Goal: Information Seeking & Learning: Learn about a topic

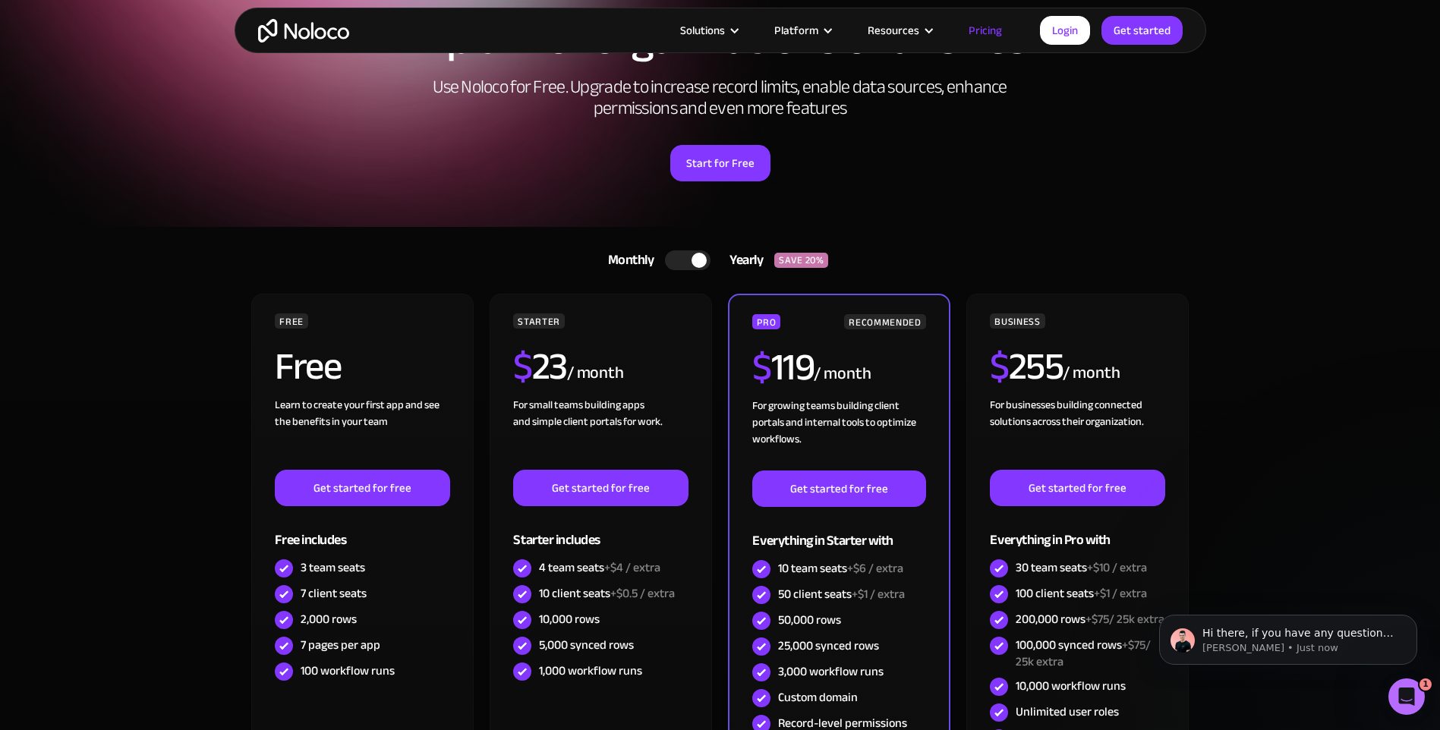
scroll to position [228, 0]
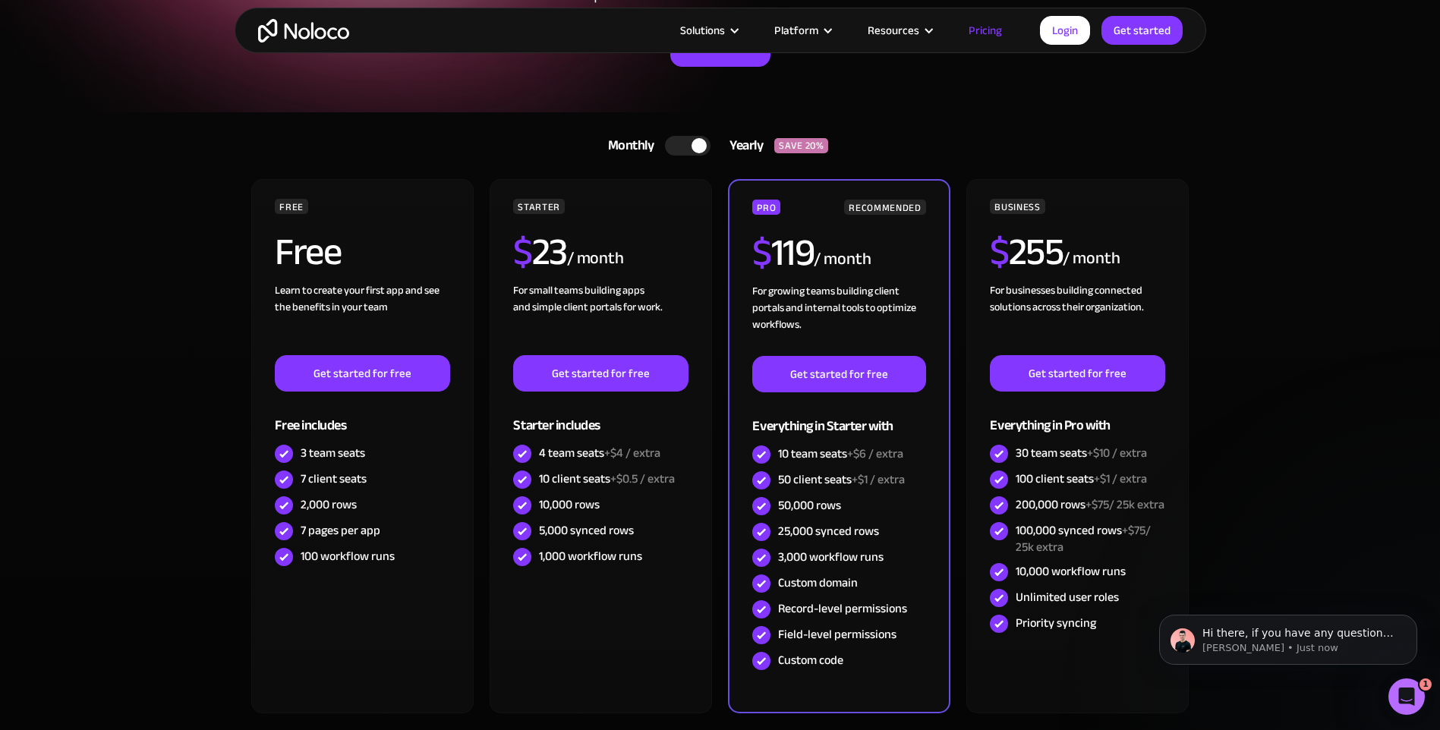
click at [673, 147] on div at bounding box center [688, 146] width 46 height 20
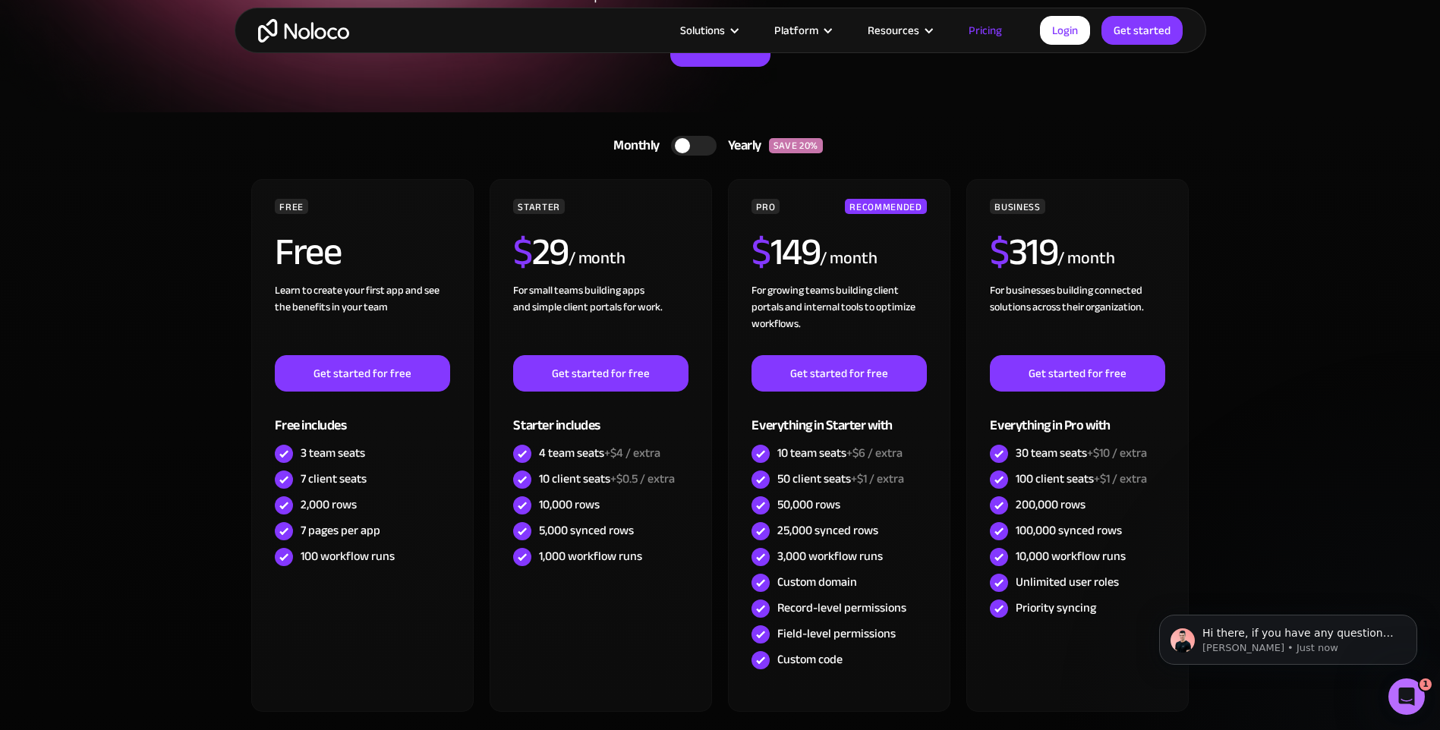
click at [698, 141] on div at bounding box center [694, 146] width 46 height 20
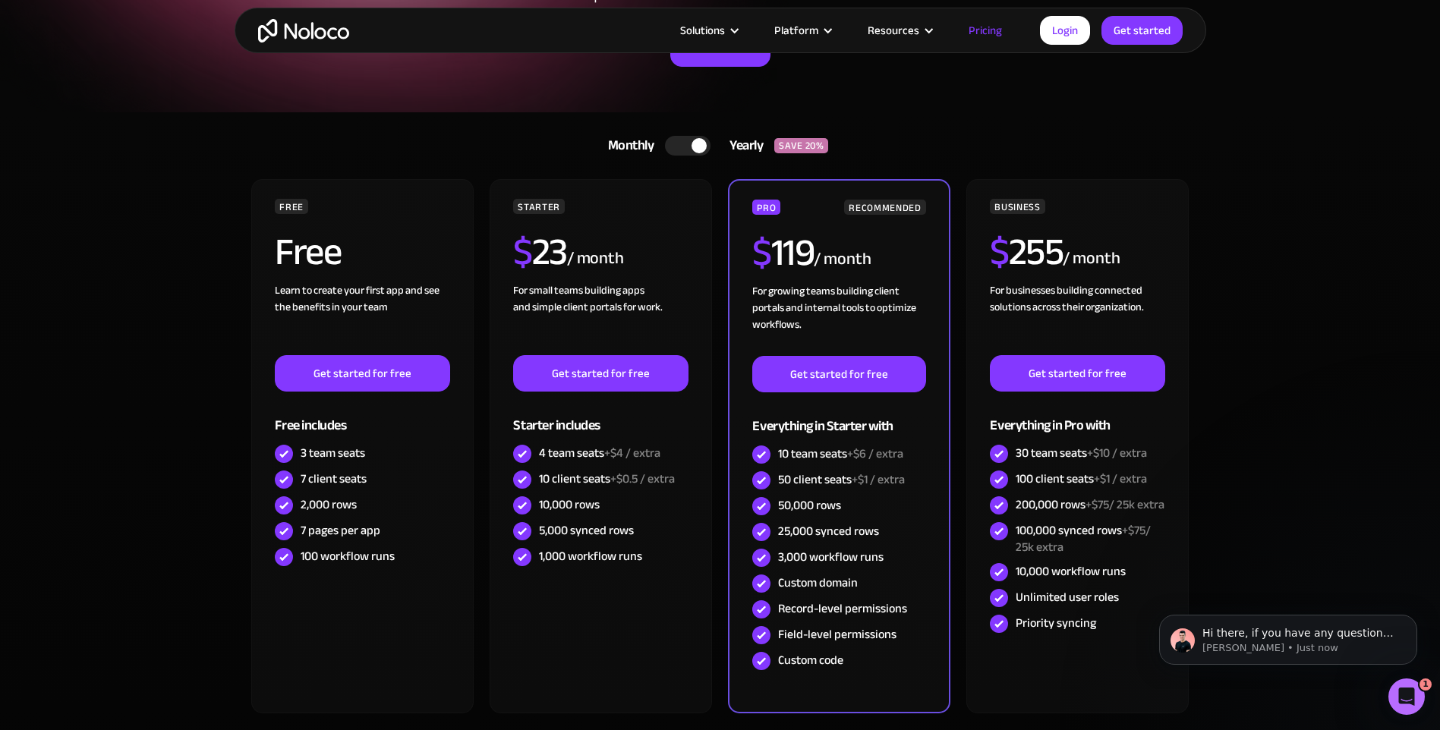
click at [676, 145] on div at bounding box center [688, 146] width 46 height 20
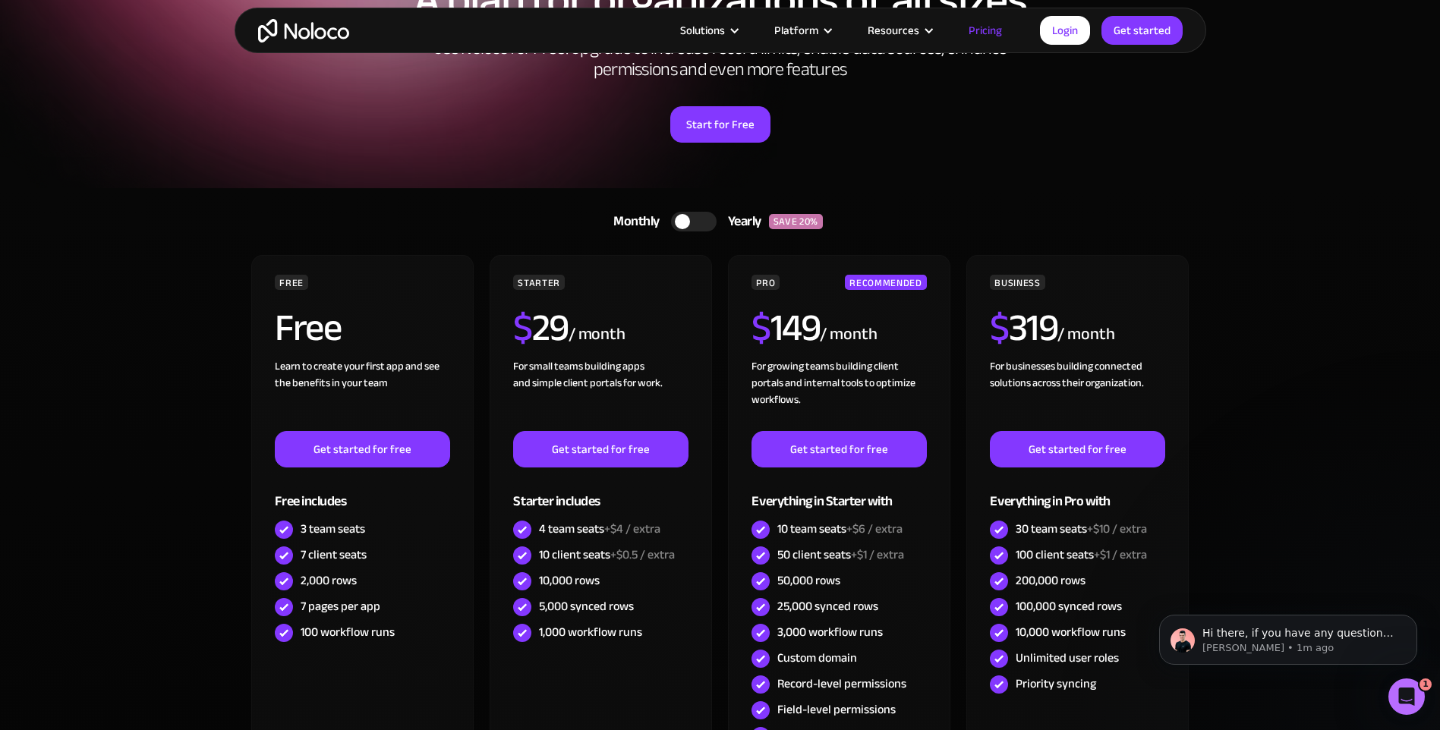
scroll to position [0, 0]
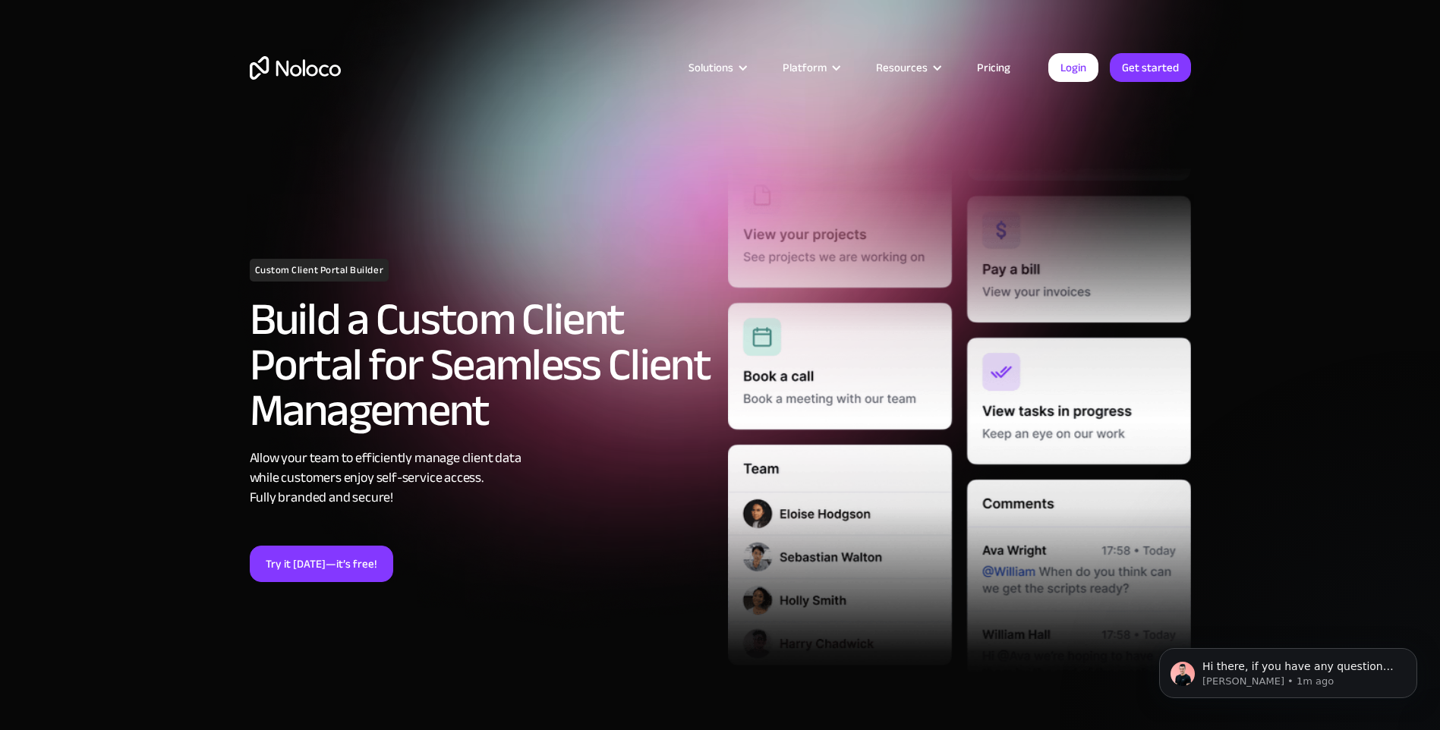
click at [1000, 66] on link "Pricing" at bounding box center [993, 68] width 71 height 20
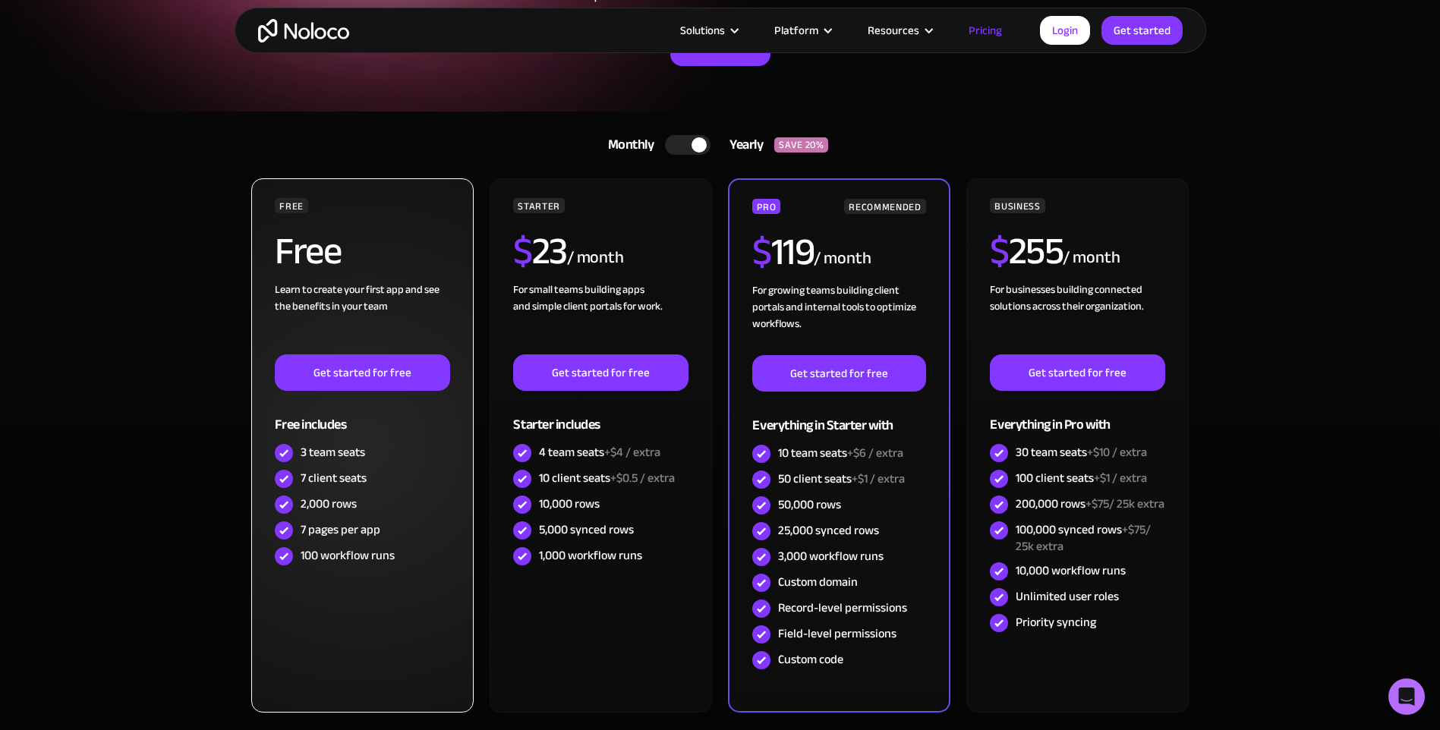
scroll to position [228, 0]
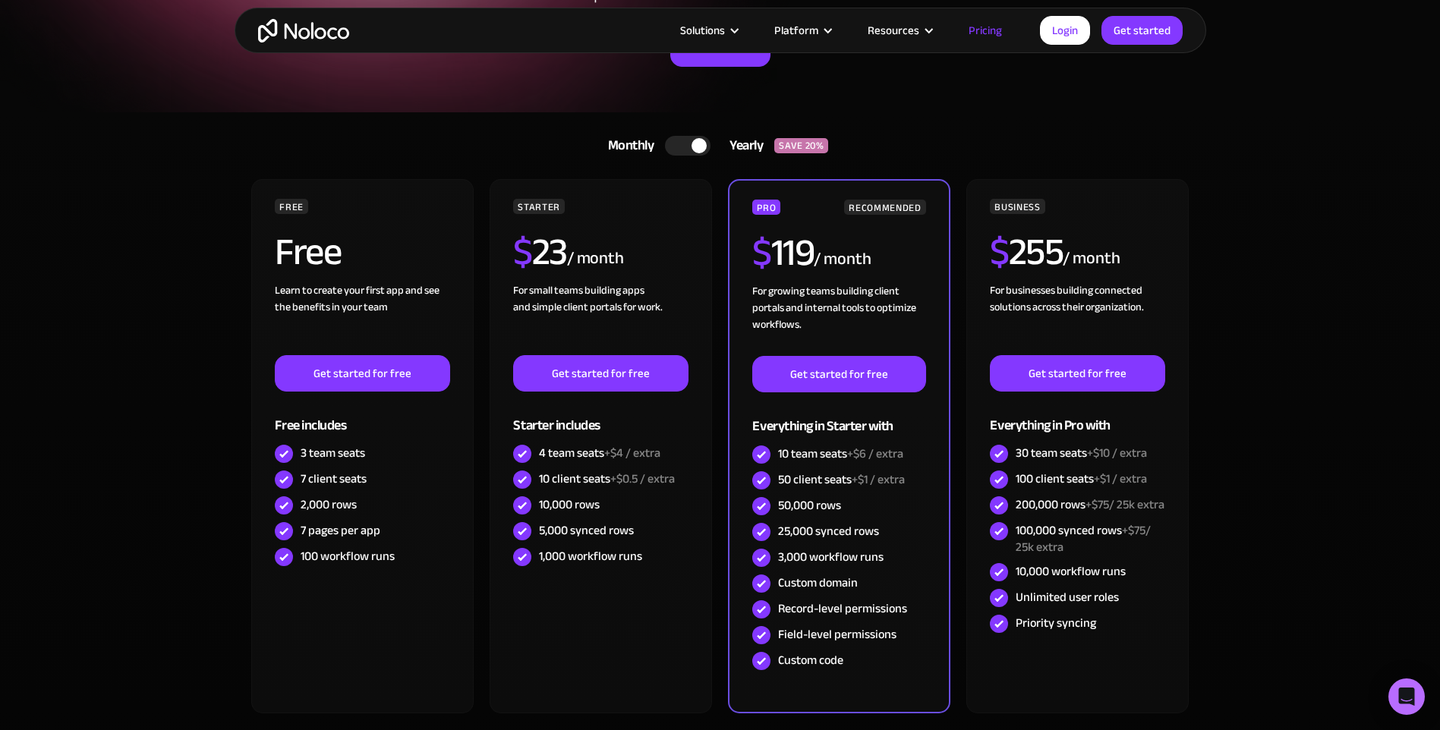
click at [690, 143] on div at bounding box center [688, 146] width 46 height 20
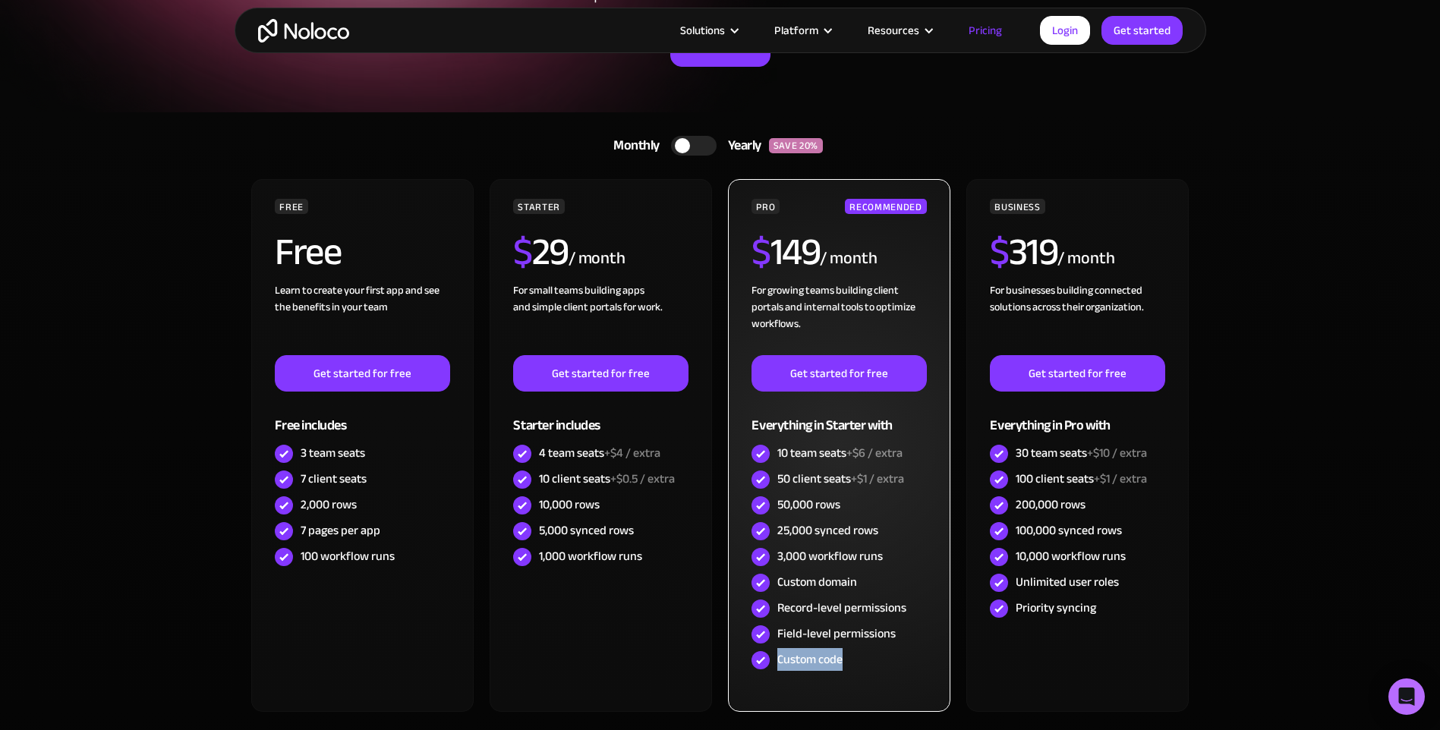
drag, startPoint x: 776, startPoint y: 657, endPoint x: 846, endPoint y: 662, distance: 69.2
click at [846, 662] on div "Custom code" at bounding box center [838, 660] width 175 height 26
click at [843, 661] on div "Custom code" at bounding box center [809, 659] width 65 height 17
drag, startPoint x: 779, startPoint y: 607, endPoint x: 867, endPoint y: 607, distance: 88.0
click at [867, 607] on div "Record-level permissions" at bounding box center [841, 608] width 129 height 17
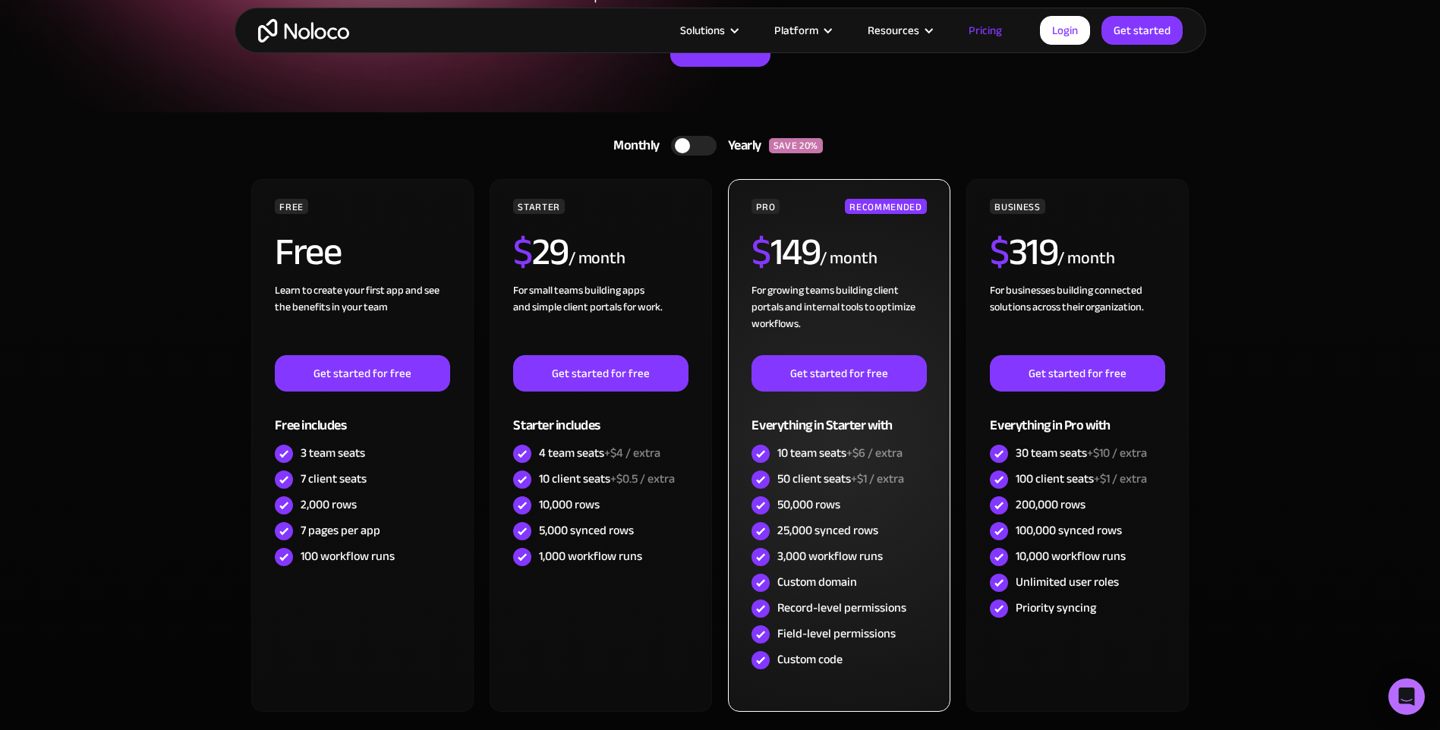
drag, startPoint x: 867, startPoint y: 607, endPoint x: 786, endPoint y: 578, distance: 86.4
click at [786, 578] on div "Custom domain" at bounding box center [817, 582] width 80 height 17
drag, startPoint x: 778, startPoint y: 581, endPoint x: 831, endPoint y: 581, distance: 53.1
click at [831, 581] on div "Custom domain" at bounding box center [817, 582] width 80 height 17
drag, startPoint x: 831, startPoint y: 581, endPoint x: 802, endPoint y: 551, distance: 41.9
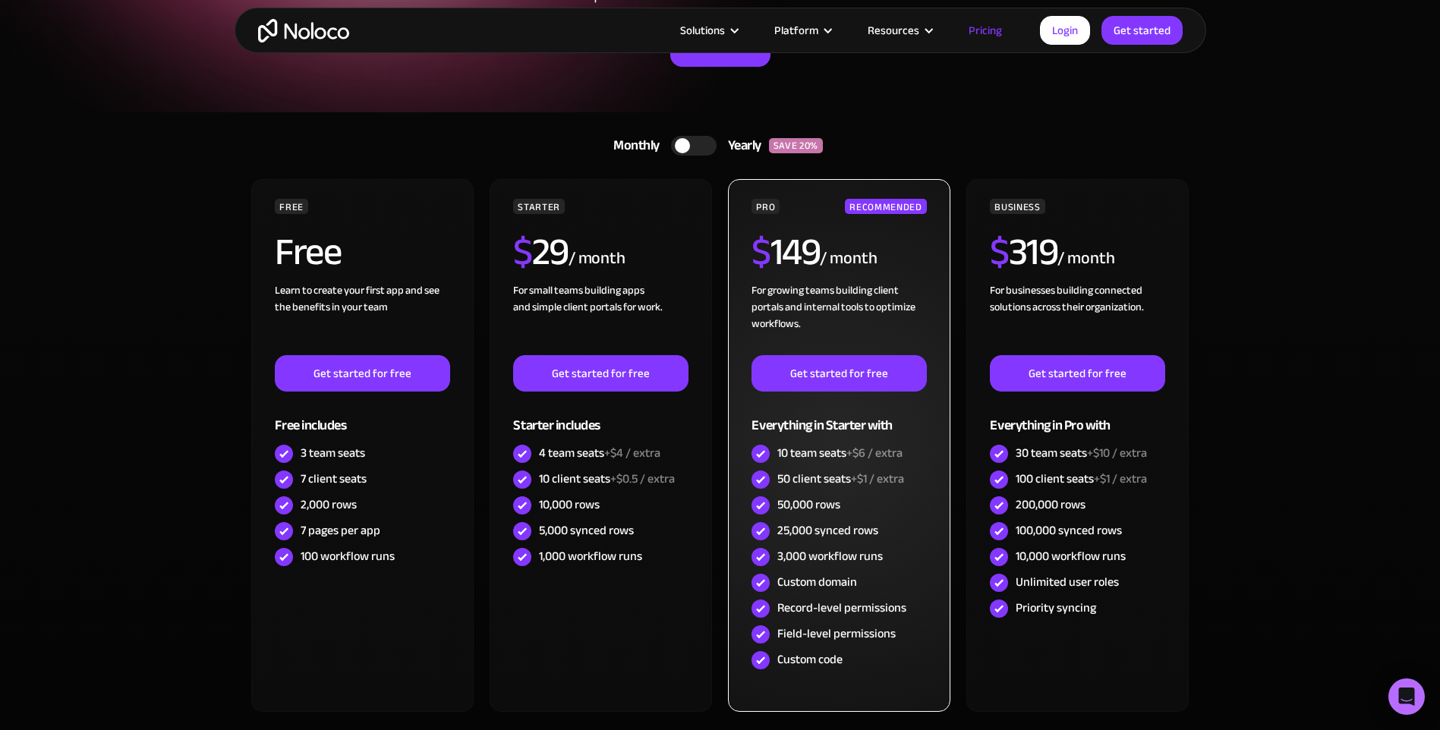
click at [802, 551] on div "3,000 workflow runs" at bounding box center [830, 556] width 106 height 17
drag, startPoint x: 780, startPoint y: 553, endPoint x: 829, endPoint y: 555, distance: 48.6
click at [829, 555] on div "3,000 workflow runs" at bounding box center [830, 556] width 106 height 17
drag, startPoint x: 829, startPoint y: 555, endPoint x: 790, endPoint y: 526, distance: 48.3
click at [790, 526] on div "25,000 synced rows" at bounding box center [827, 530] width 101 height 17
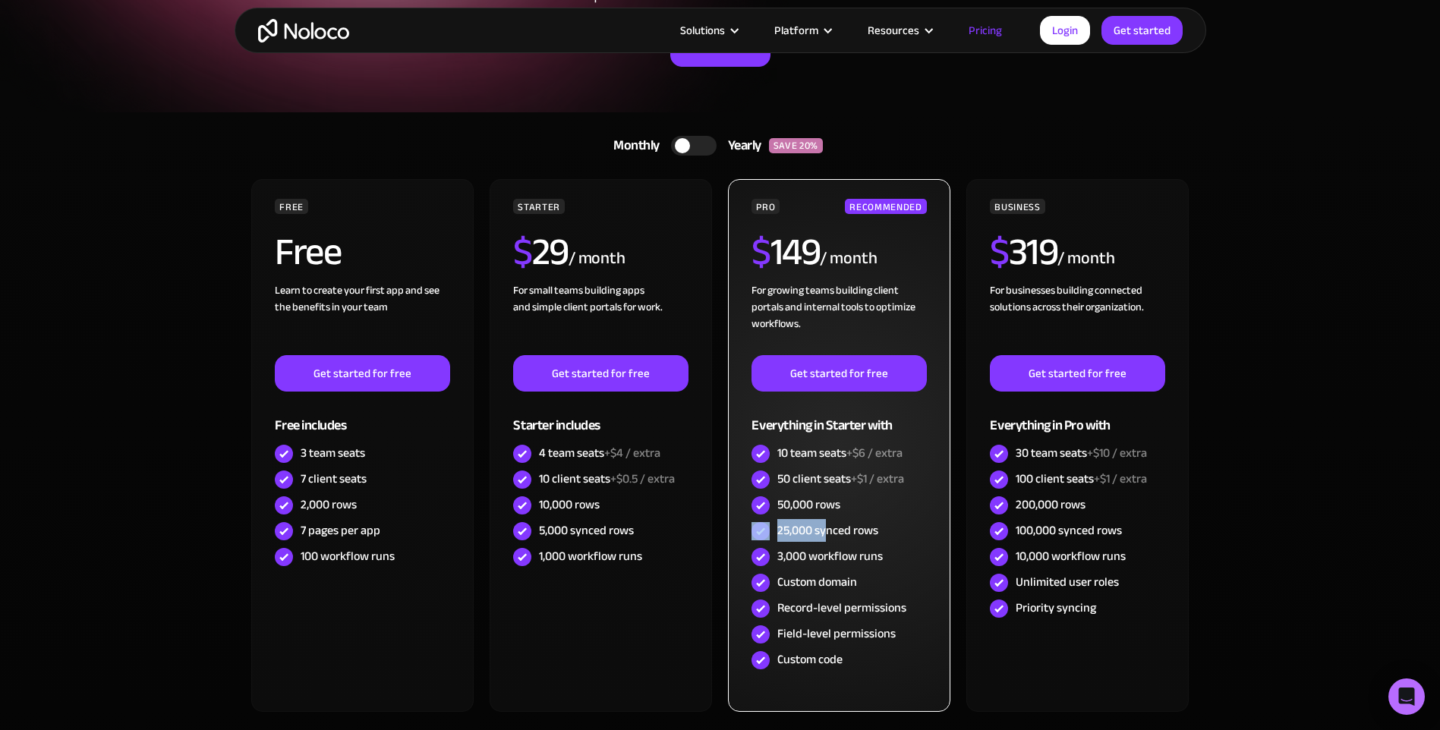
drag, startPoint x: 772, startPoint y: 529, endPoint x: 827, endPoint y: 530, distance: 54.7
click at [827, 530] on div "25,000 synced rows" at bounding box center [838, 531] width 175 height 26
drag, startPoint x: 827, startPoint y: 530, endPoint x: 803, endPoint y: 570, distance: 46.6
click at [803, 570] on div "Custom domain" at bounding box center [838, 583] width 175 height 26
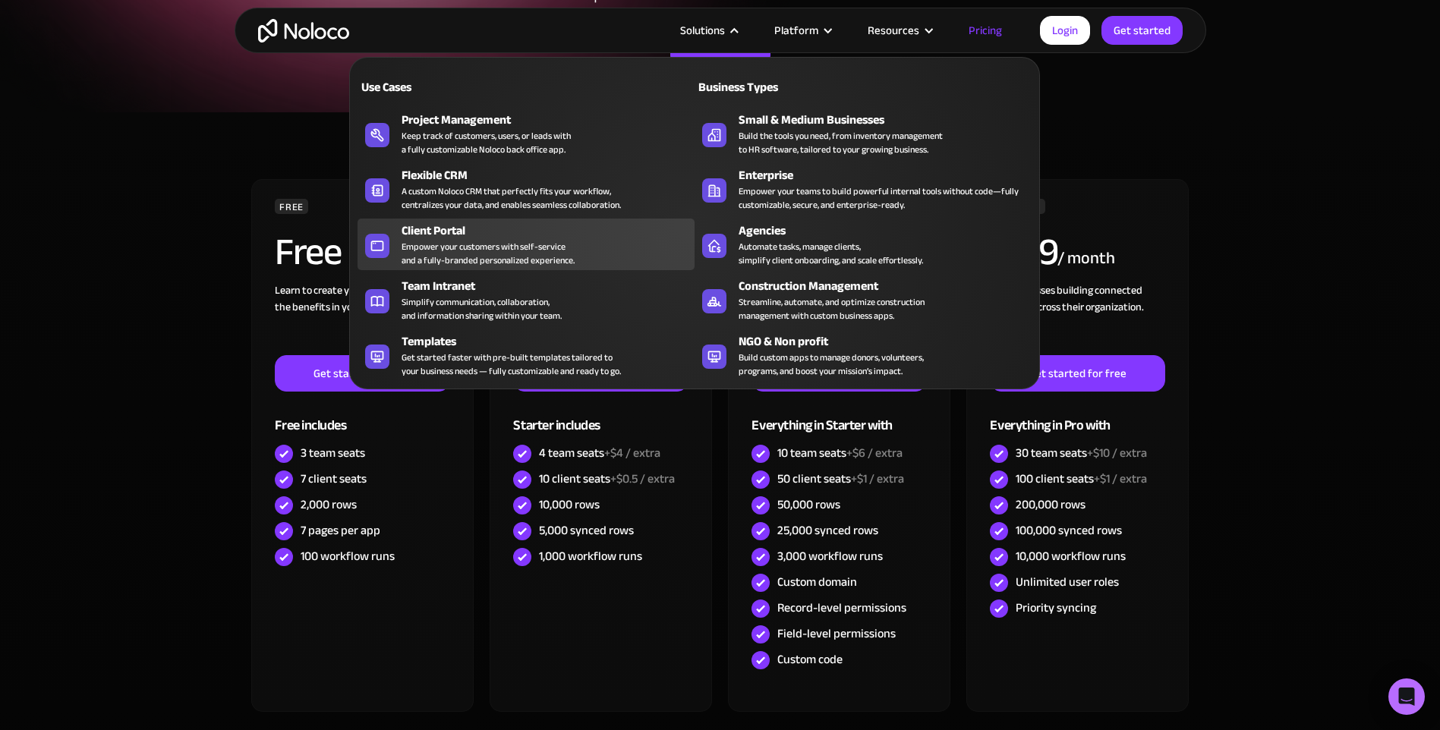
click at [514, 246] on div "Empower your customers with self-service and a fully-branded personalized exper…" at bounding box center [488, 253] width 173 height 27
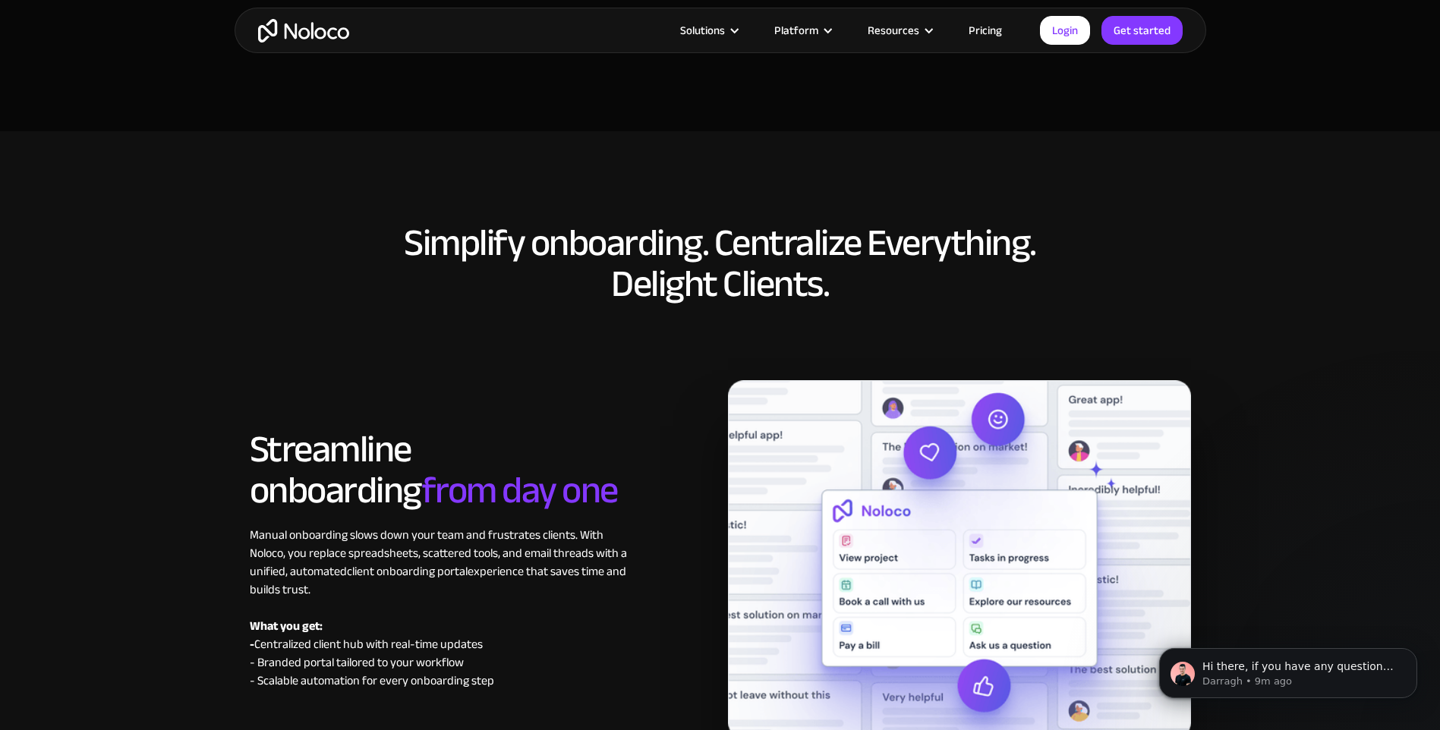
scroll to position [6528, 0]
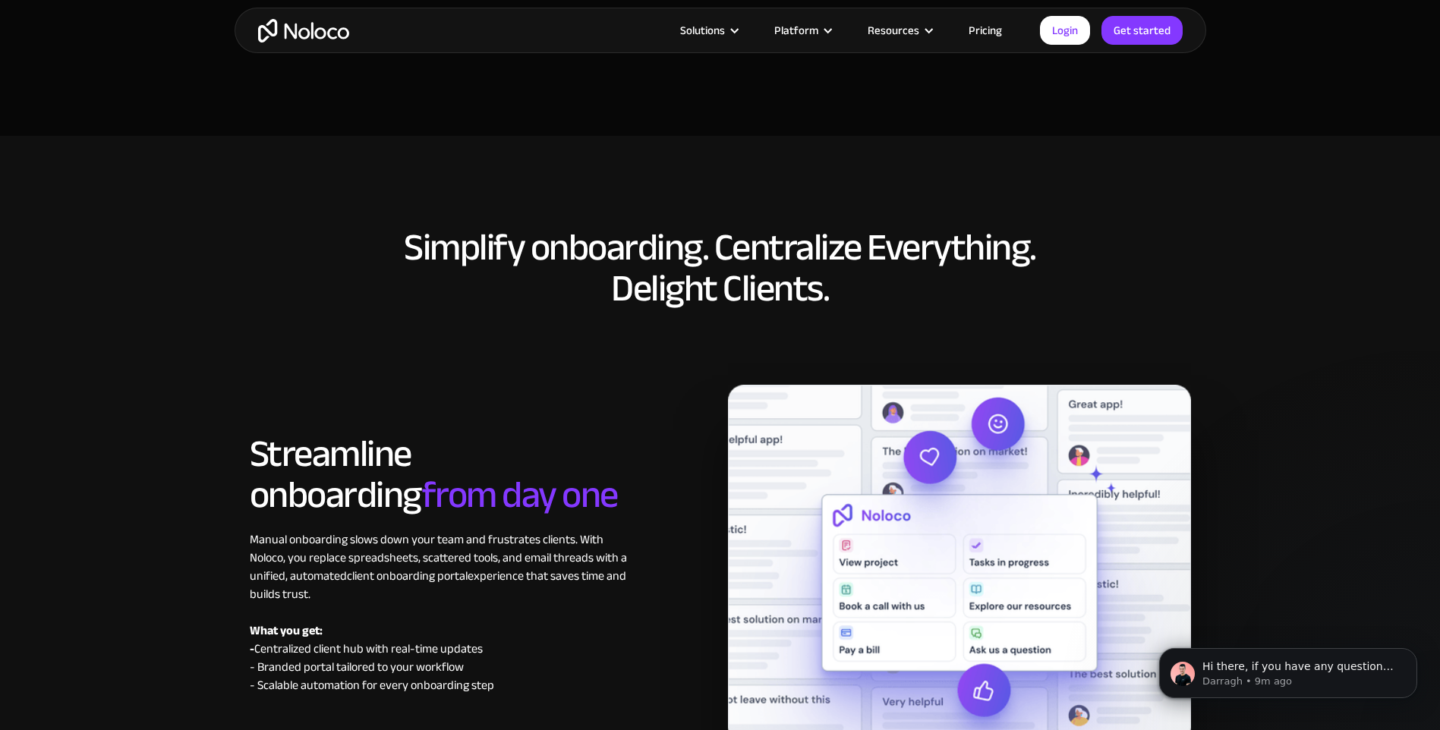
drag, startPoint x: 573, startPoint y: 266, endPoint x: 418, endPoint y: 284, distance: 155.9
click at [418, 284] on h2 "Simplify onboarding. Centralize Everything. Delight Clients." at bounding box center [720, 268] width 941 height 82
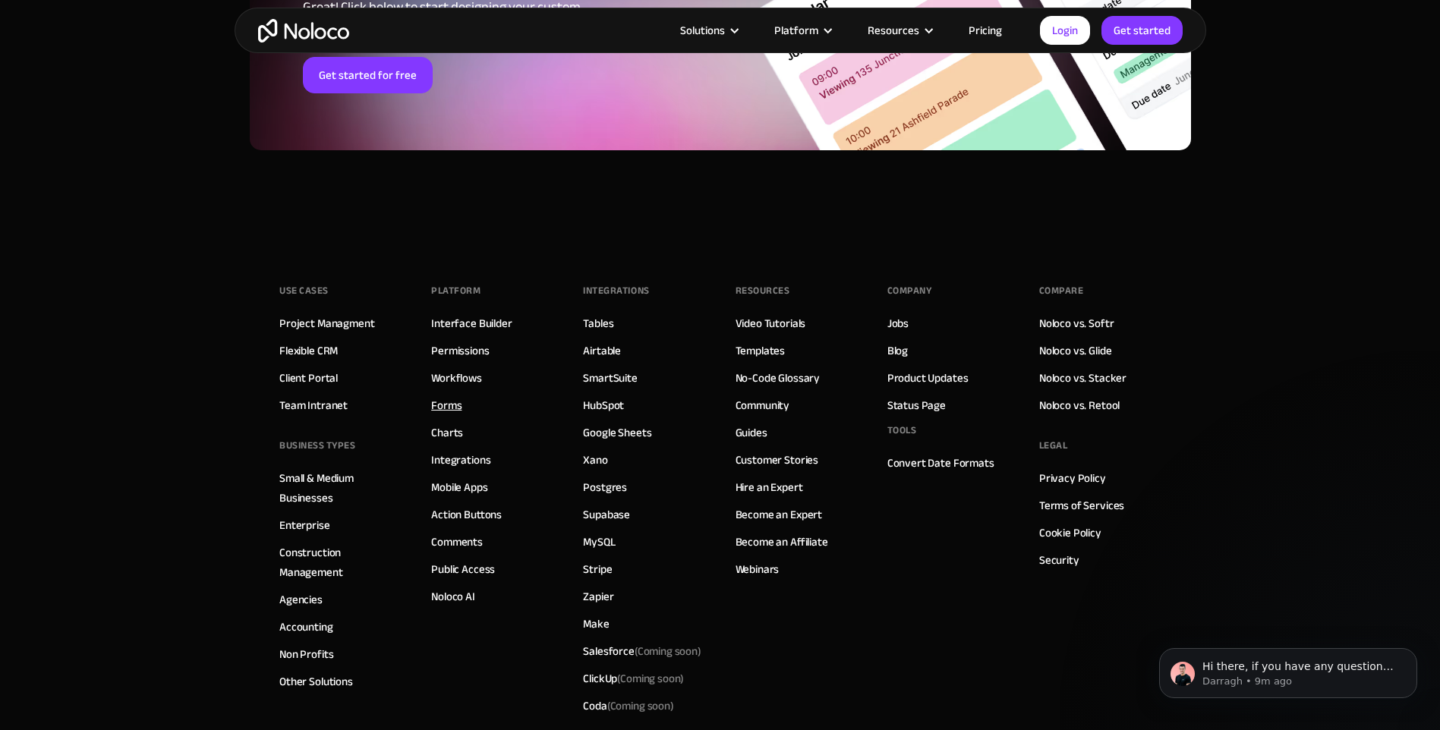
scroll to position [8349, 0]
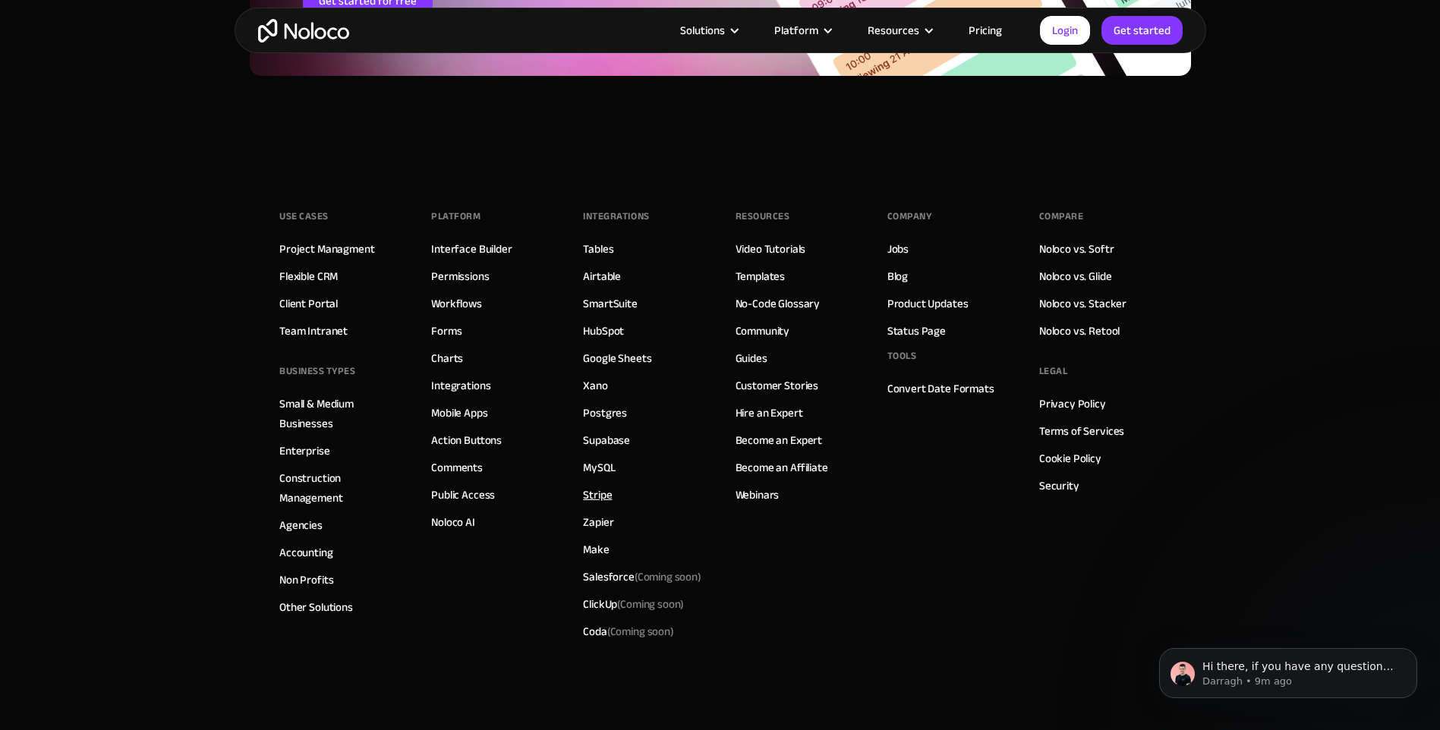
click at [586, 492] on link "Stripe" at bounding box center [597, 495] width 29 height 20
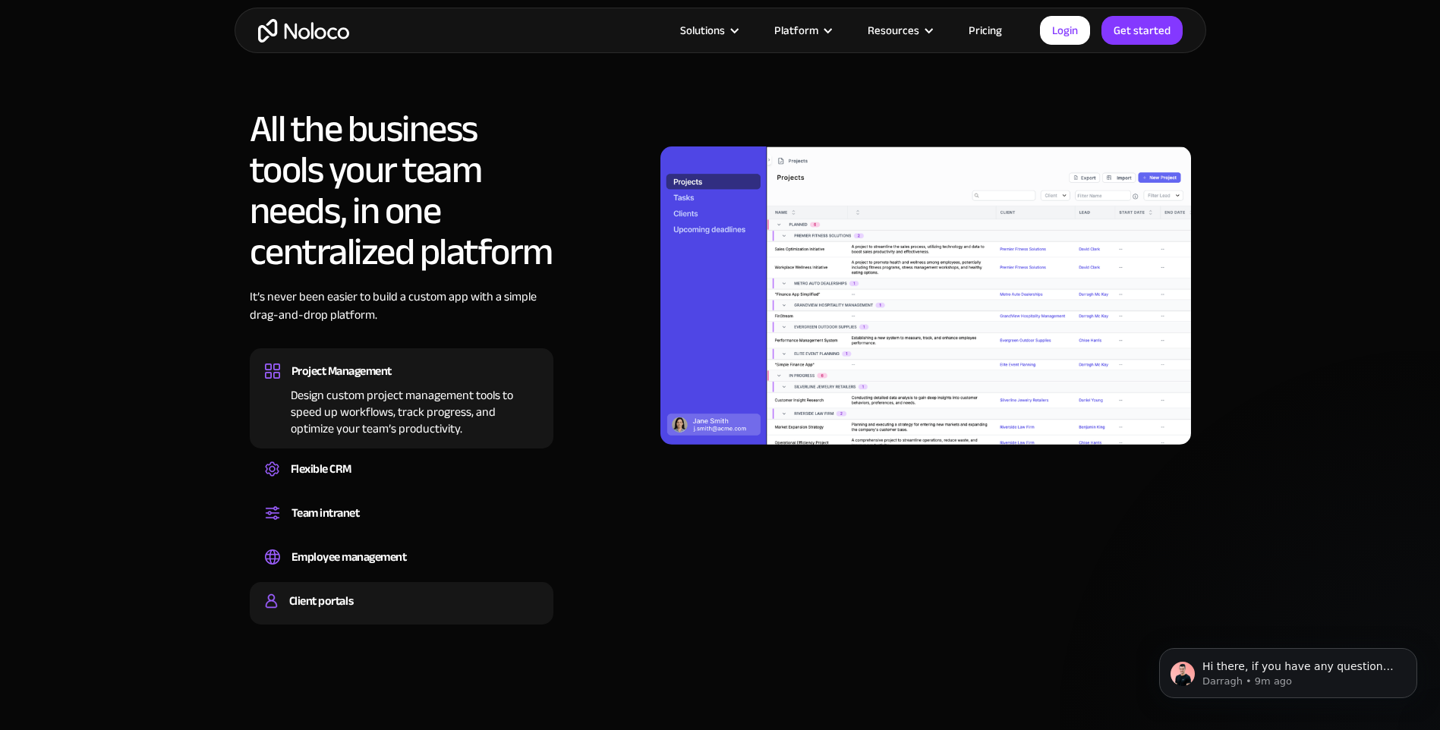
click at [340, 603] on div "Client portals" at bounding box center [321, 601] width 64 height 23
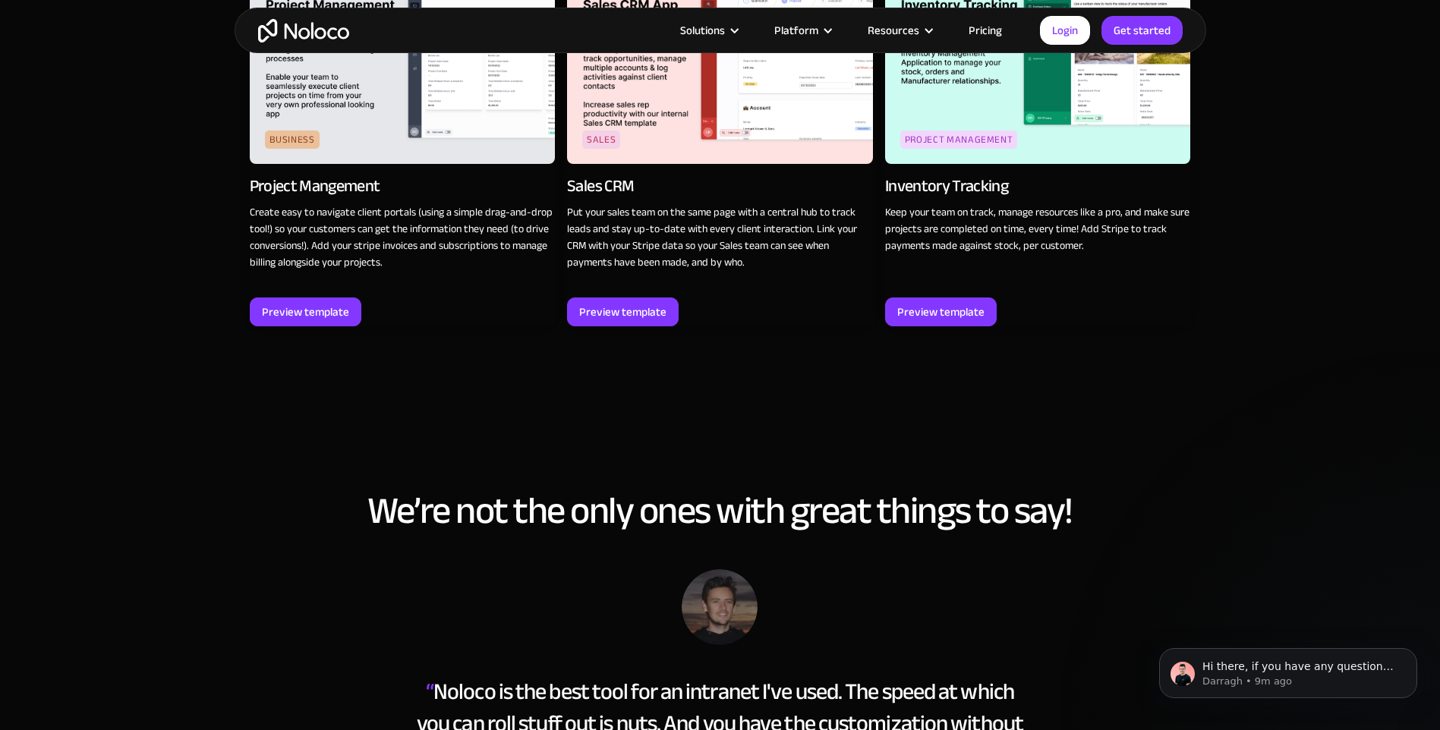
scroll to position [2125, 0]
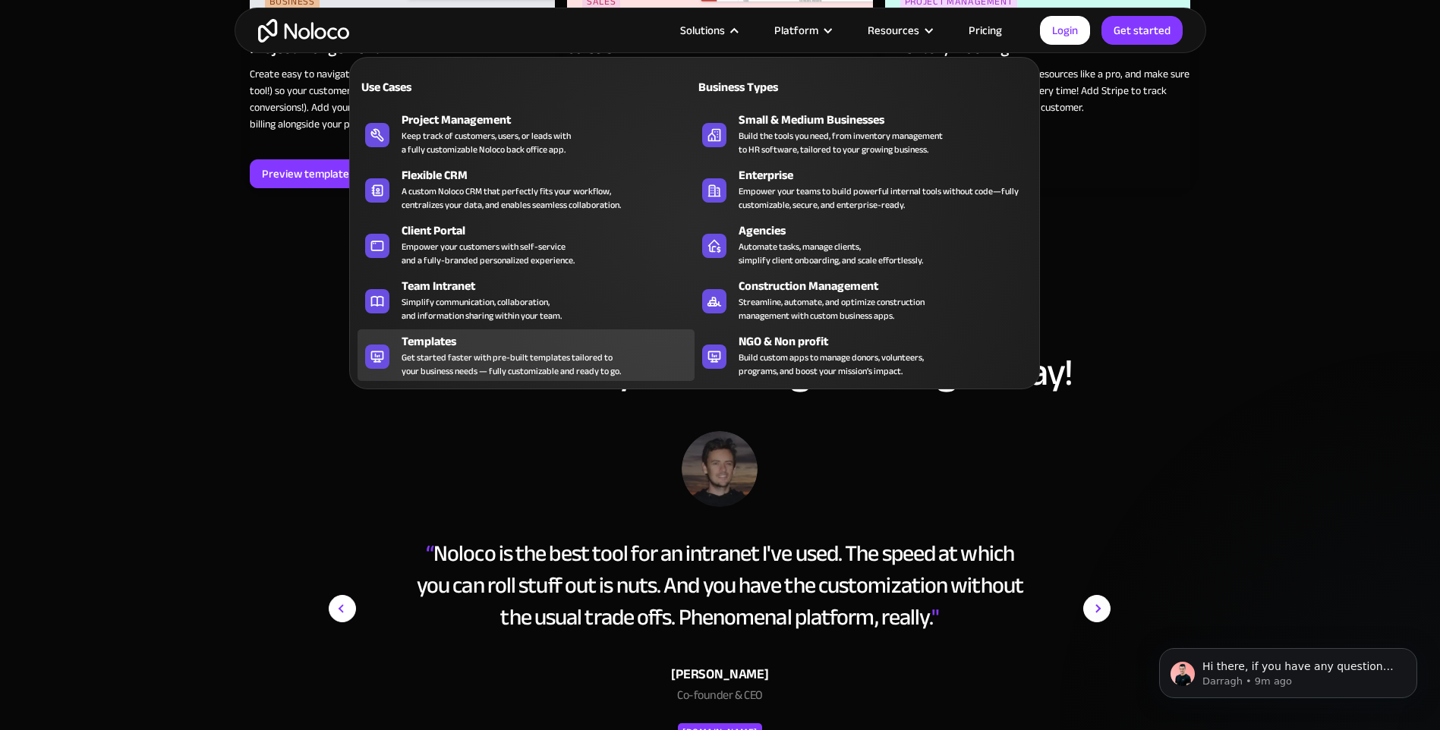
click at [474, 367] on div "Get started faster with pre-built templates tailored to your business needs — f…" at bounding box center [511, 364] width 219 height 27
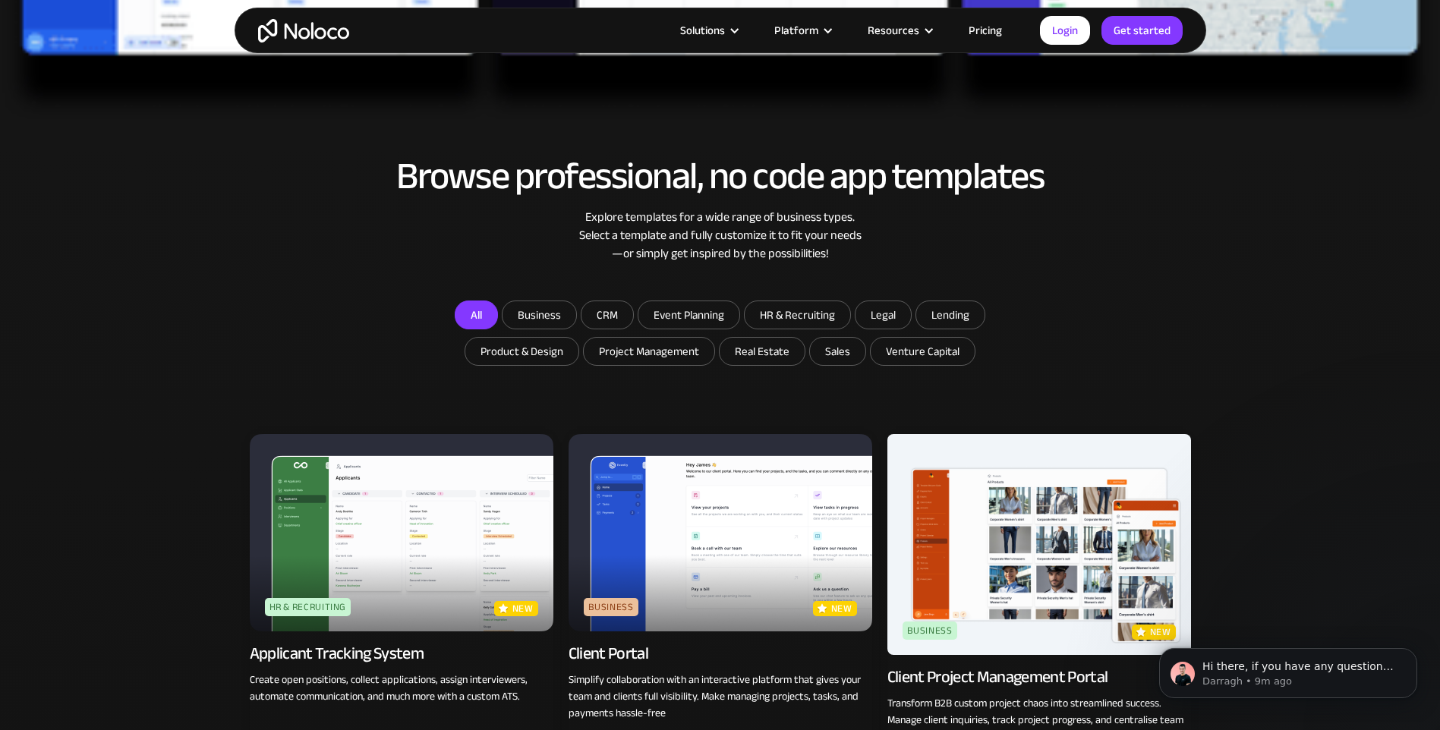
click at [466, 307] on link "All" at bounding box center [476, 315] width 43 height 29
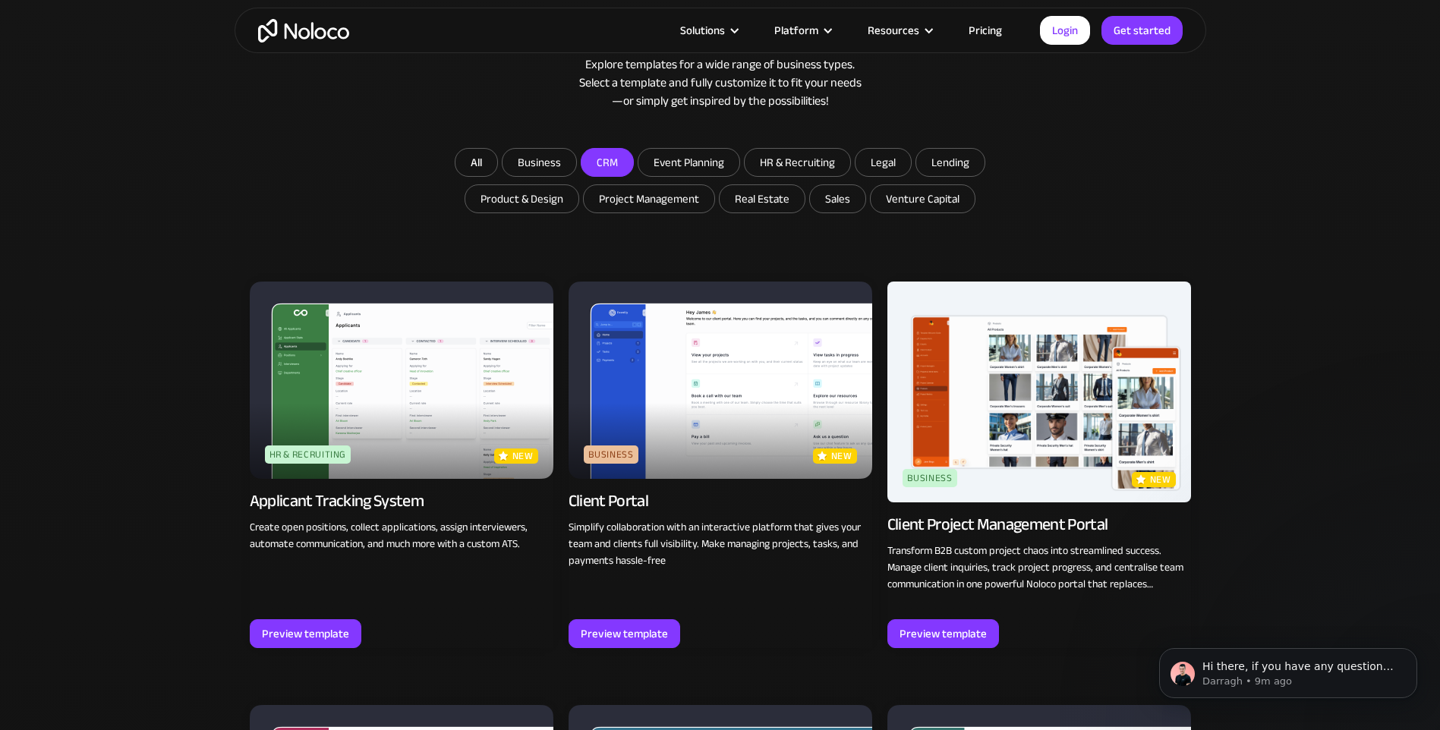
scroll to position [911, 0]
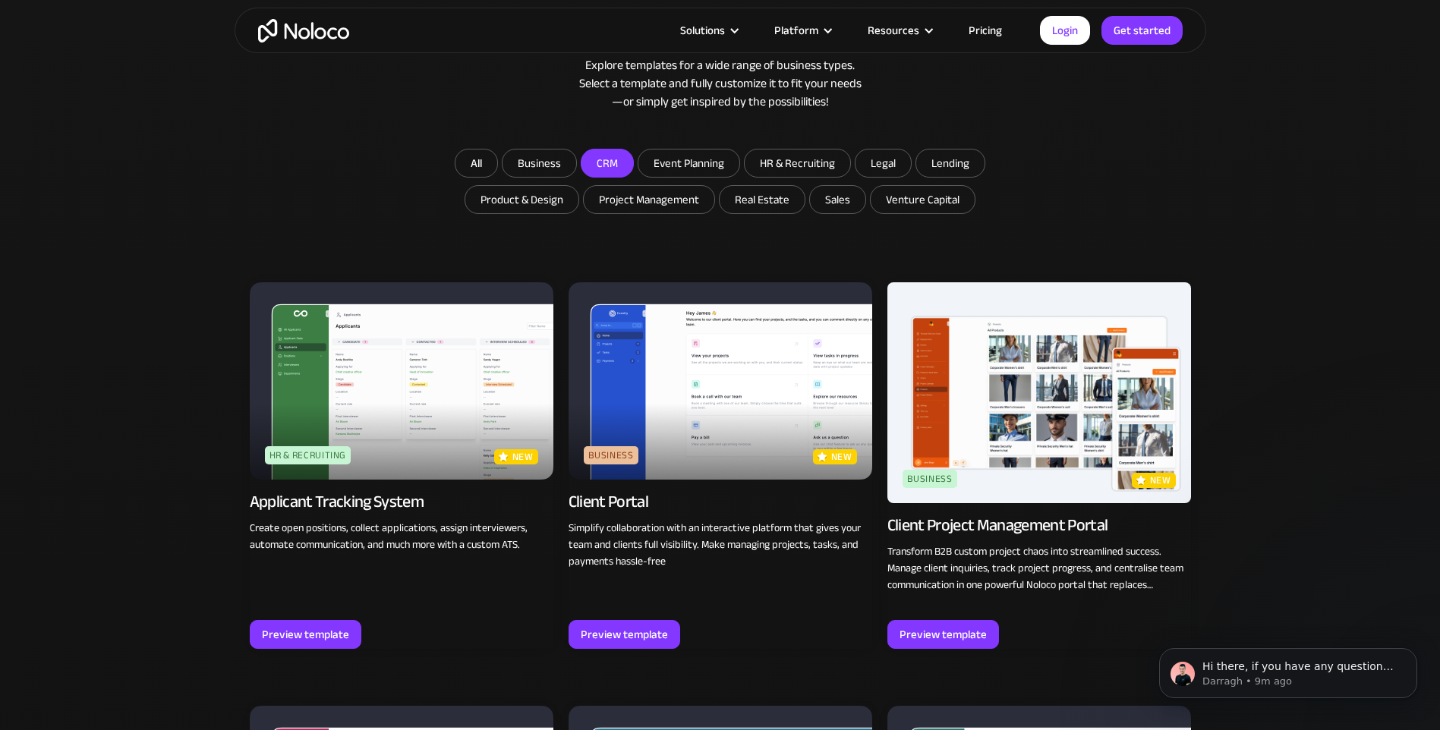
click at [605, 164] on input "CRM" at bounding box center [607, 163] width 52 height 27
checkbox input "true"
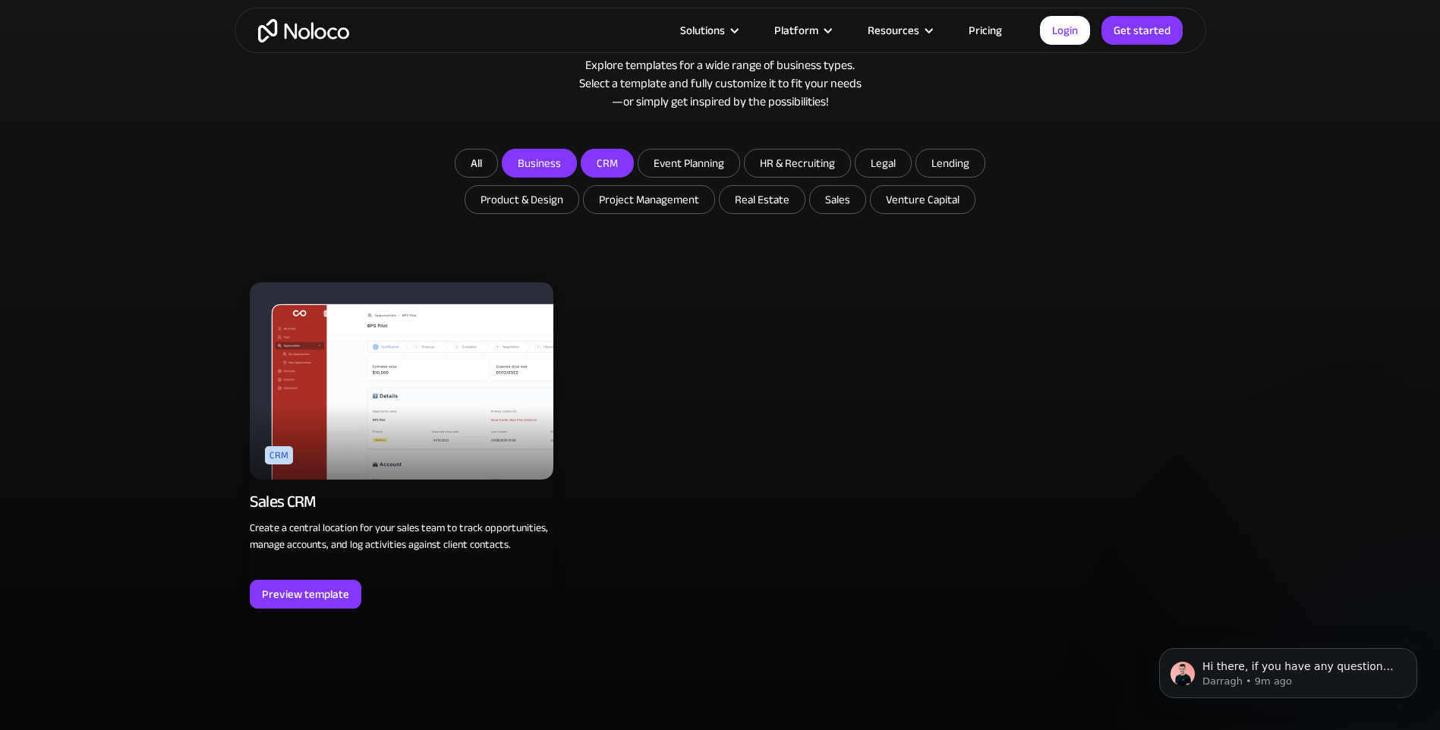
click at [553, 162] on input "Business" at bounding box center [539, 163] width 74 height 27
checkbox input "true"
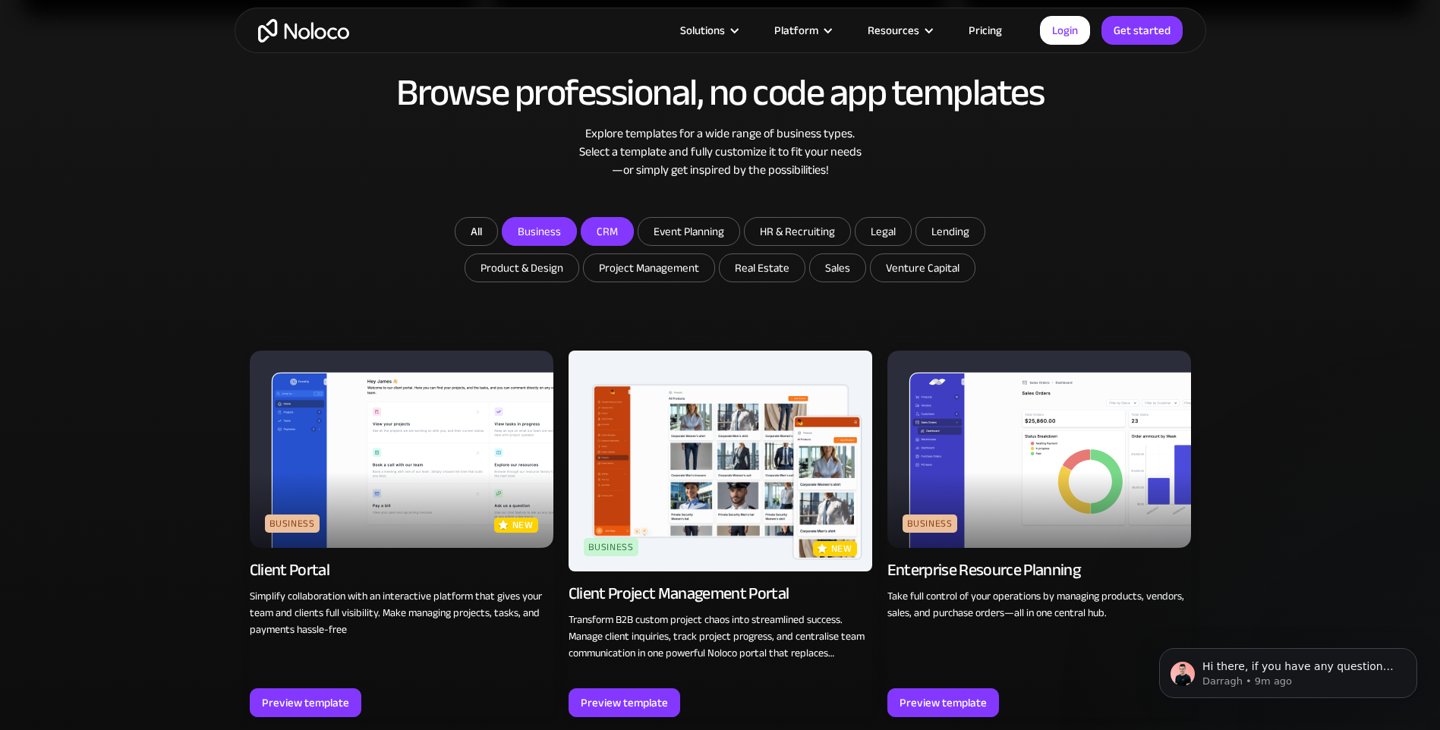
scroll to position [835, 0]
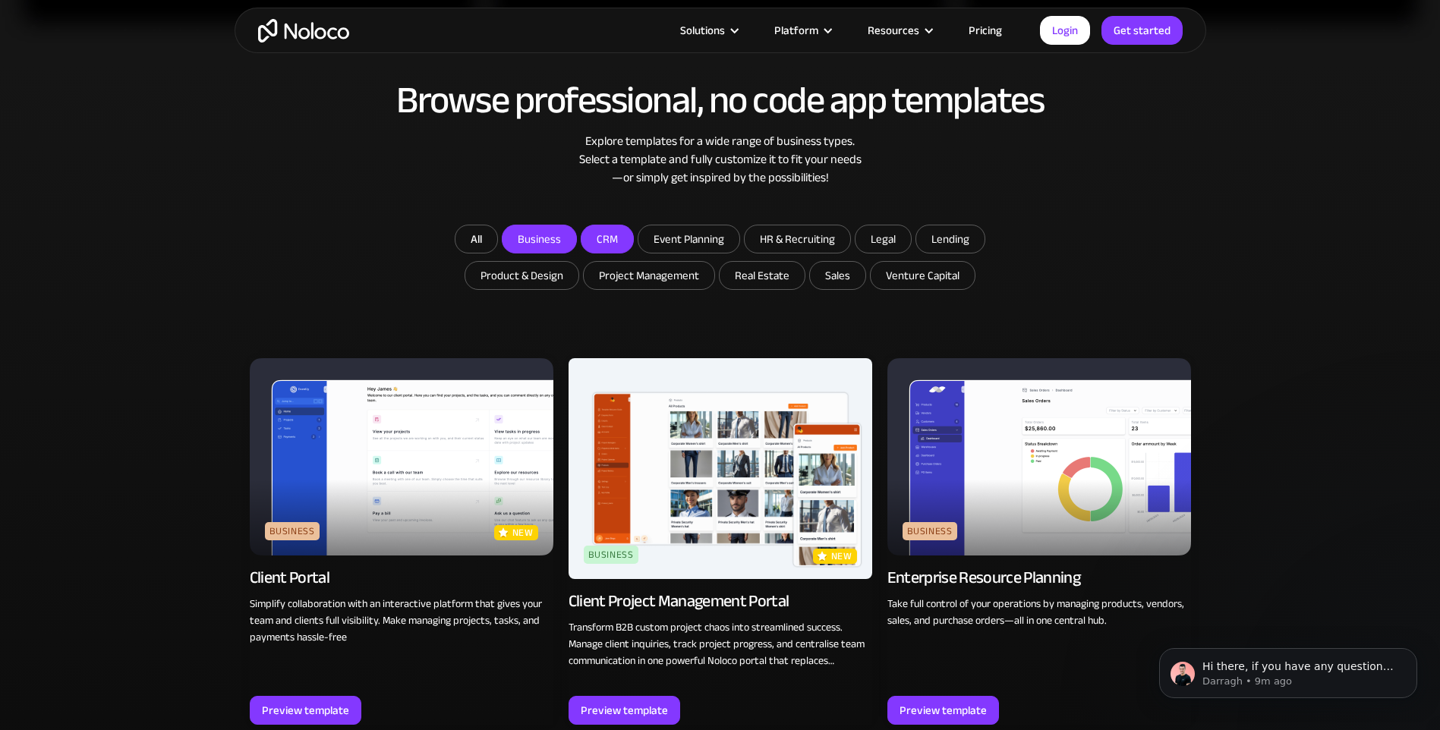
drag, startPoint x: 603, startPoint y: 239, endPoint x: 582, endPoint y: 251, distance: 23.8
click at [603, 243] on input "CRM" at bounding box center [607, 238] width 52 height 27
checkbox input "false"
click at [556, 240] on input "Business" at bounding box center [539, 238] width 74 height 27
checkbox input "false"
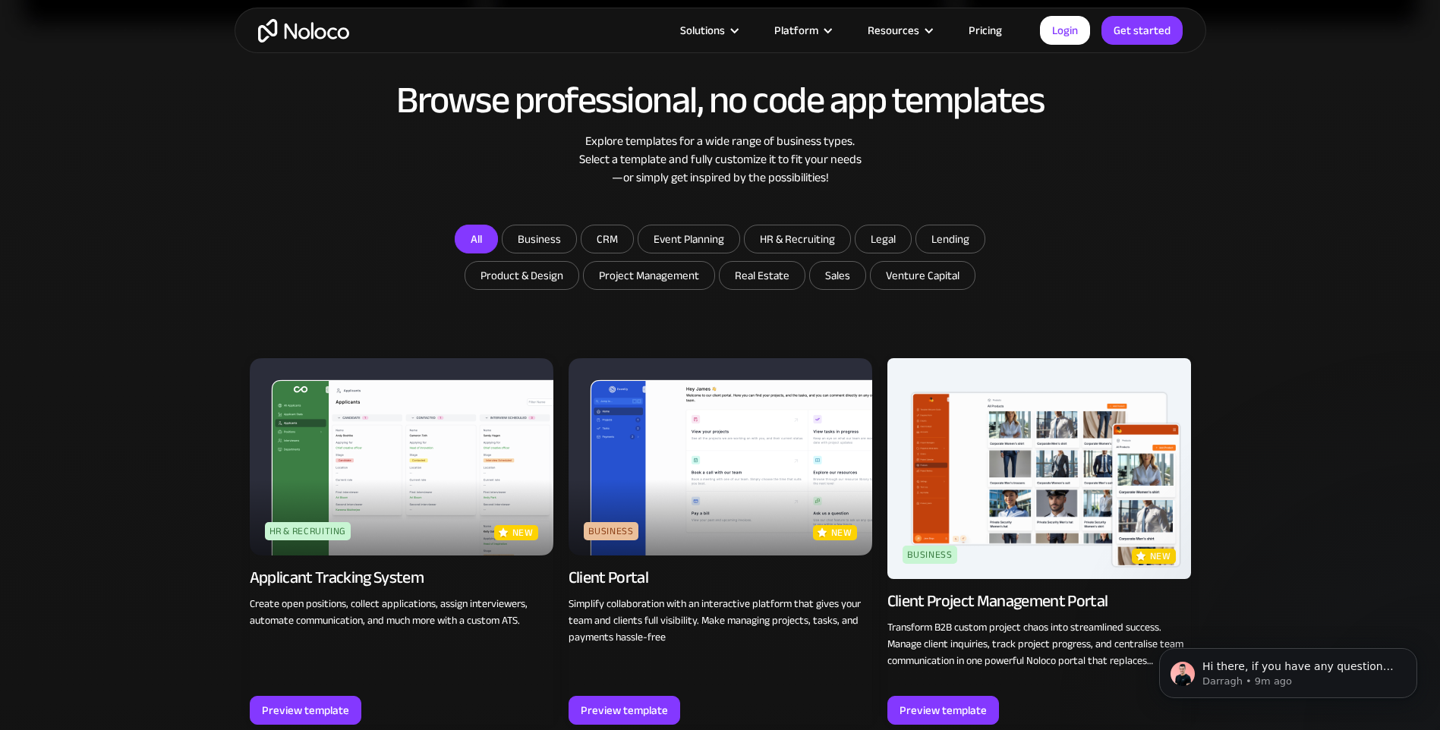
click at [477, 235] on link "All" at bounding box center [476, 239] width 43 height 29
click at [726, 465] on img at bounding box center [721, 456] width 304 height 197
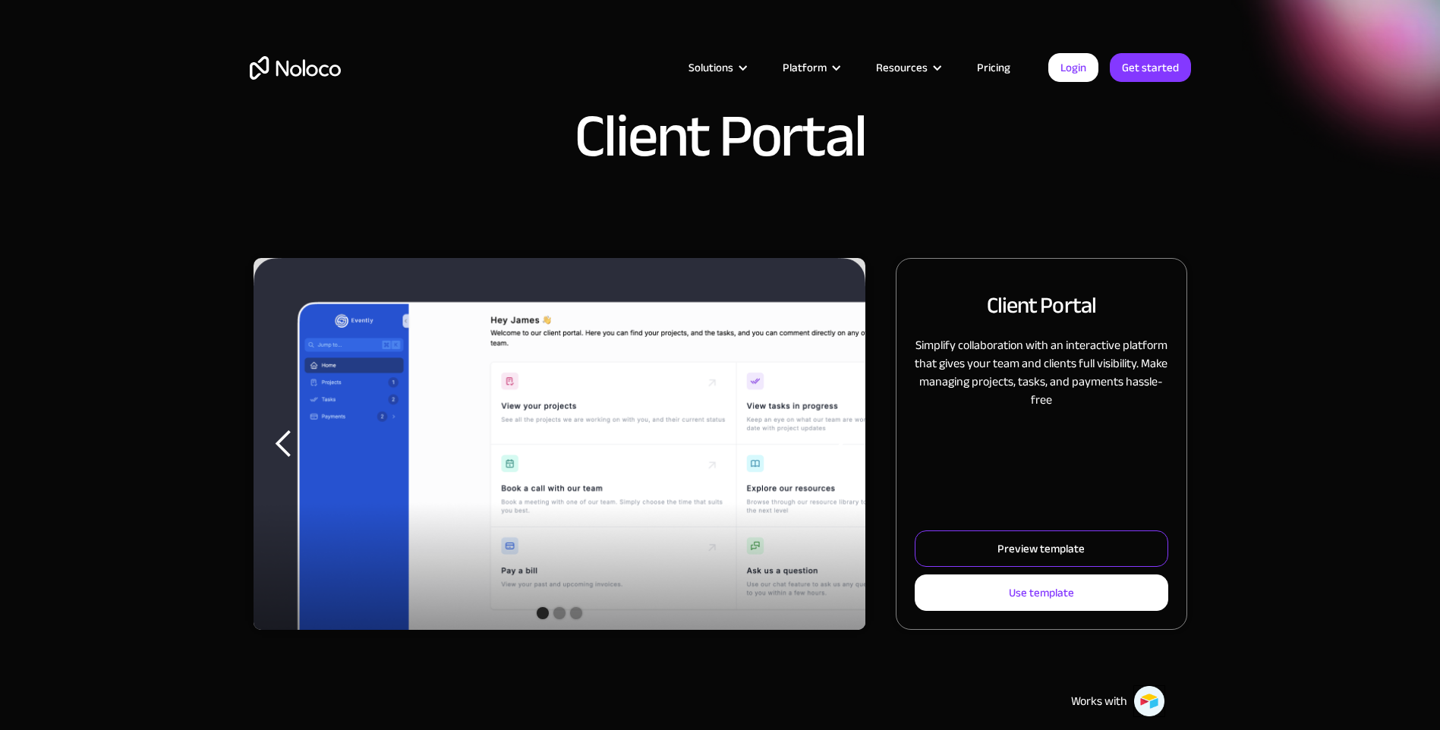
click at [1013, 547] on div "Preview template" at bounding box center [1040, 549] width 87 height 20
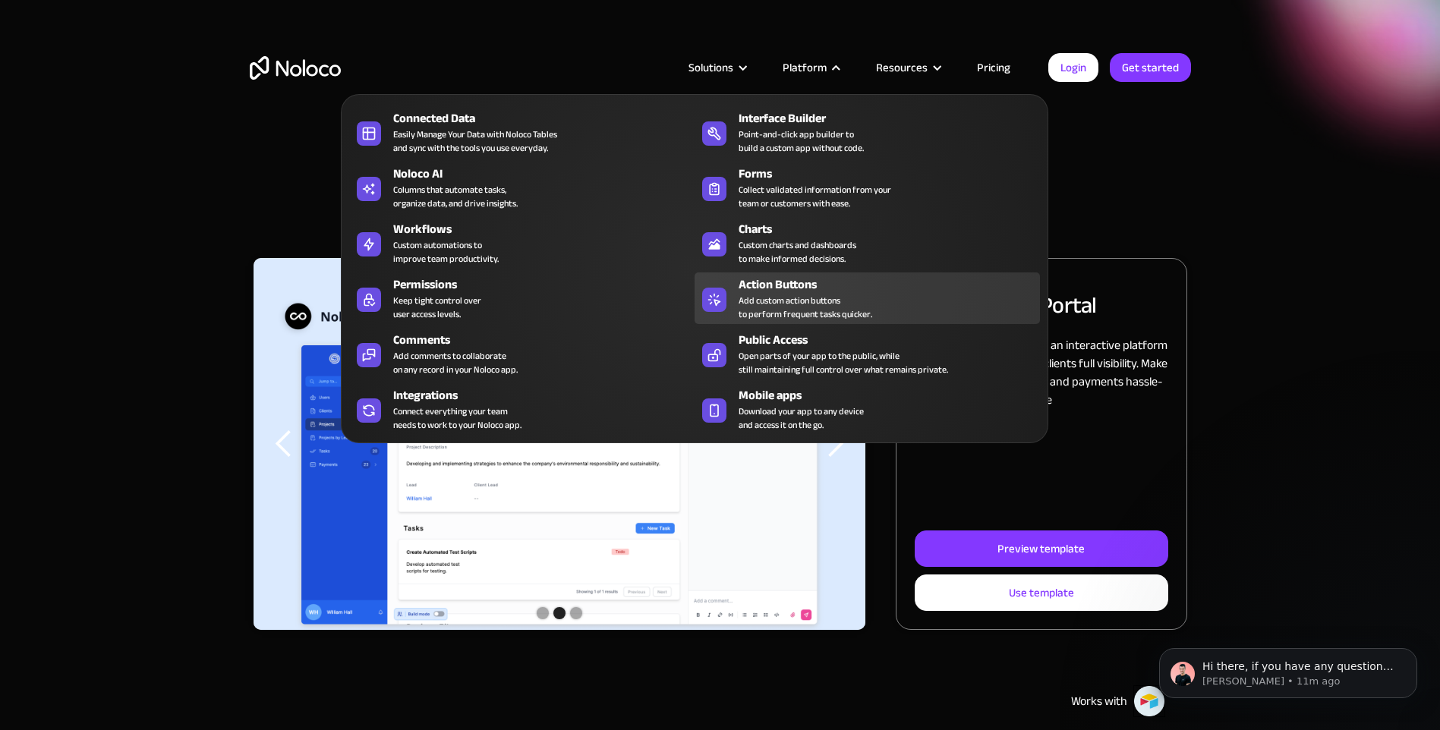
click at [828, 302] on div "Add custom action buttons to perform frequent tasks quicker." at bounding box center [806, 307] width 134 height 27
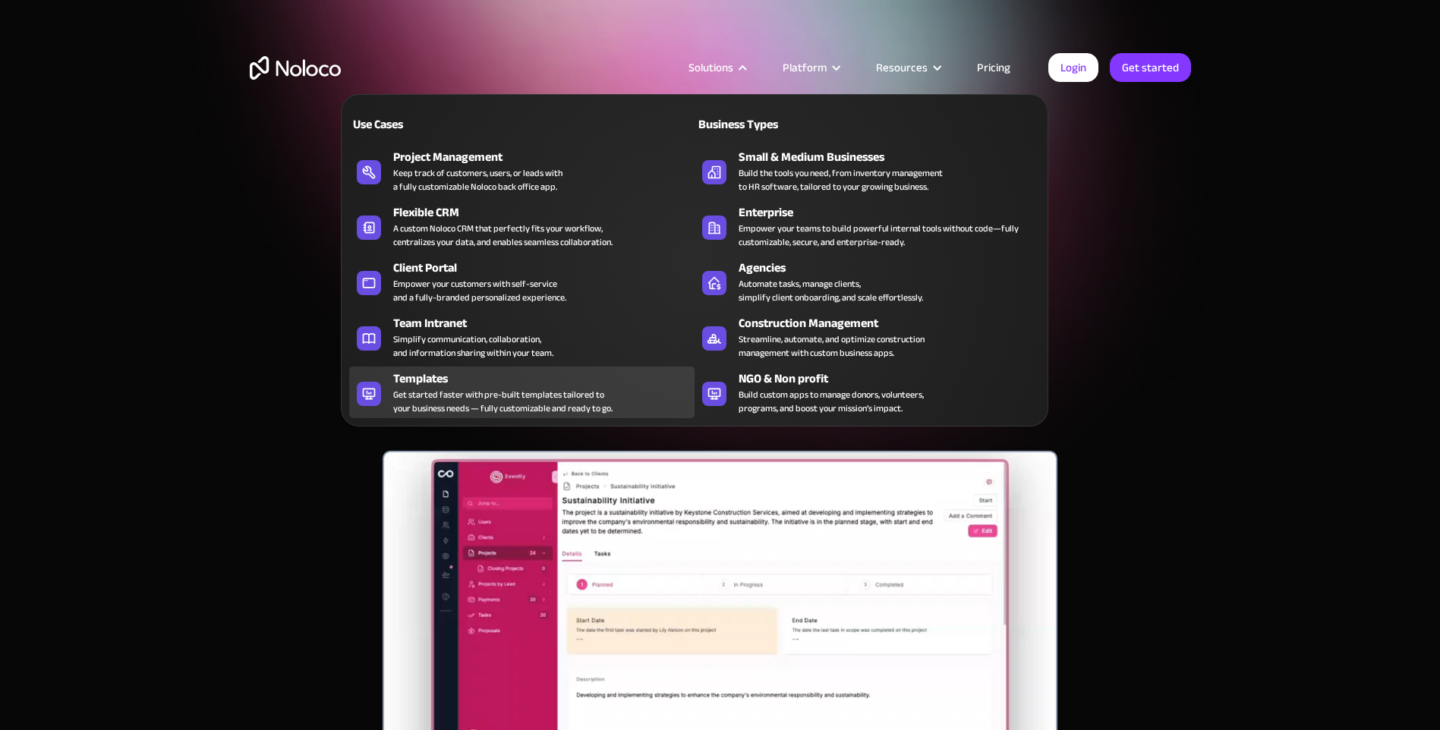
click at [435, 395] on div "Get started faster with pre-built templates tailored to your business needs — f…" at bounding box center [502, 401] width 219 height 27
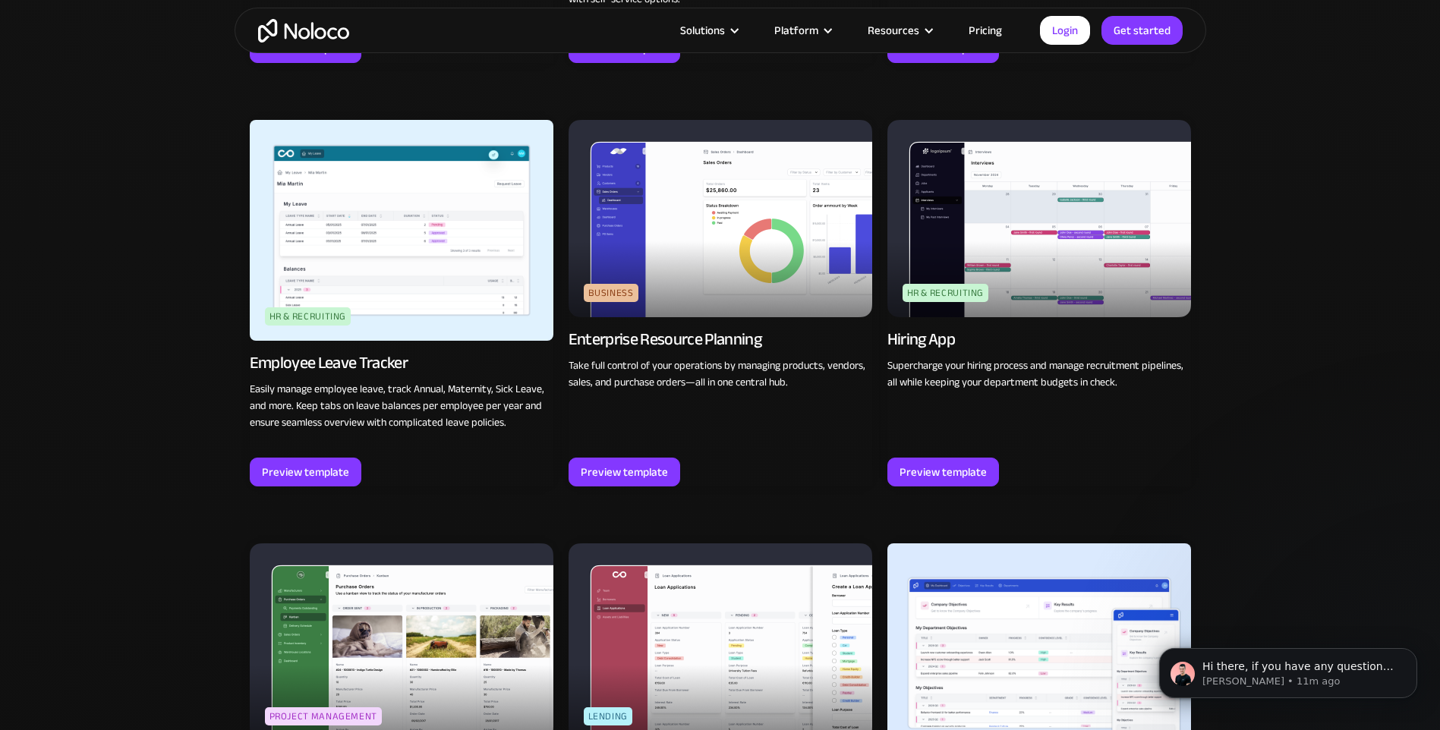
scroll to position [1898, 0]
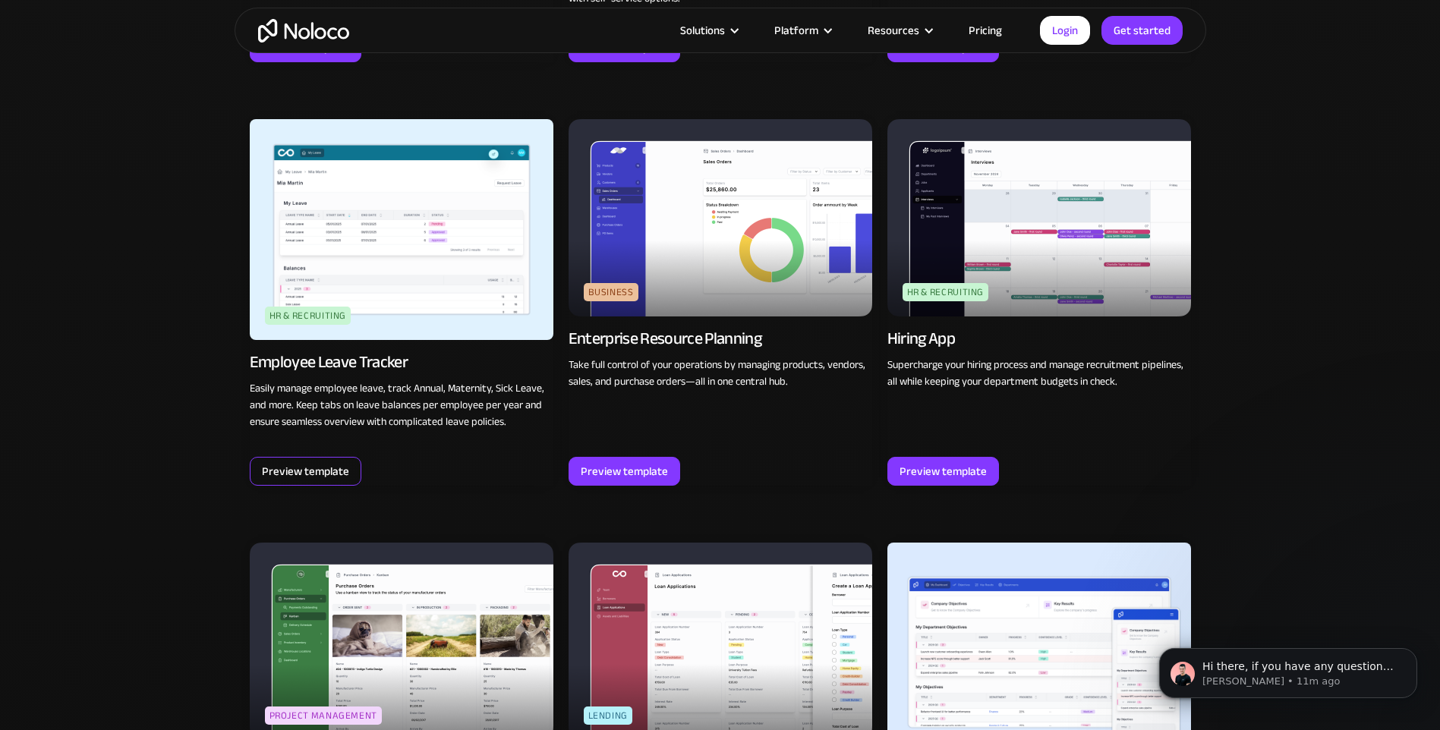
click at [314, 468] on div "Preview template" at bounding box center [305, 471] width 87 height 20
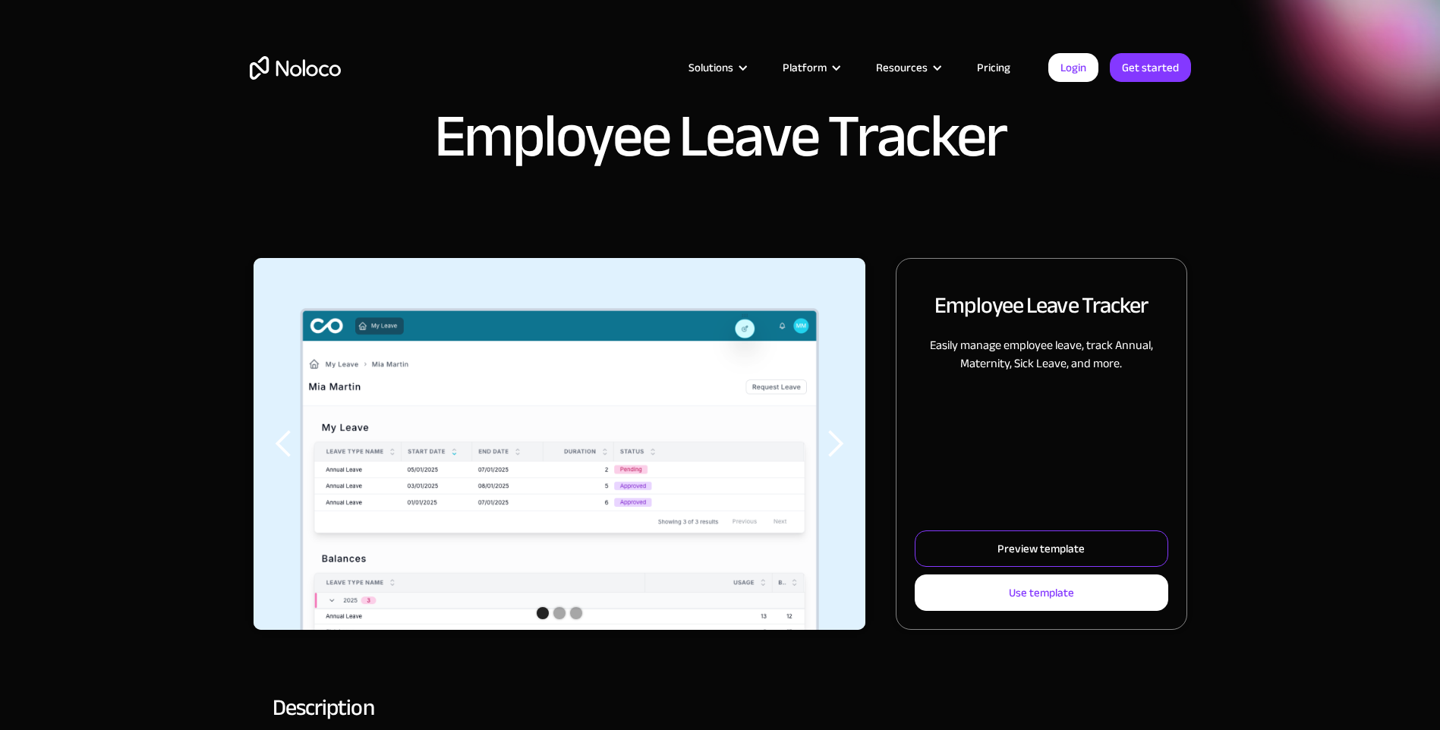
click at [1041, 548] on div "Preview template" at bounding box center [1040, 549] width 87 height 20
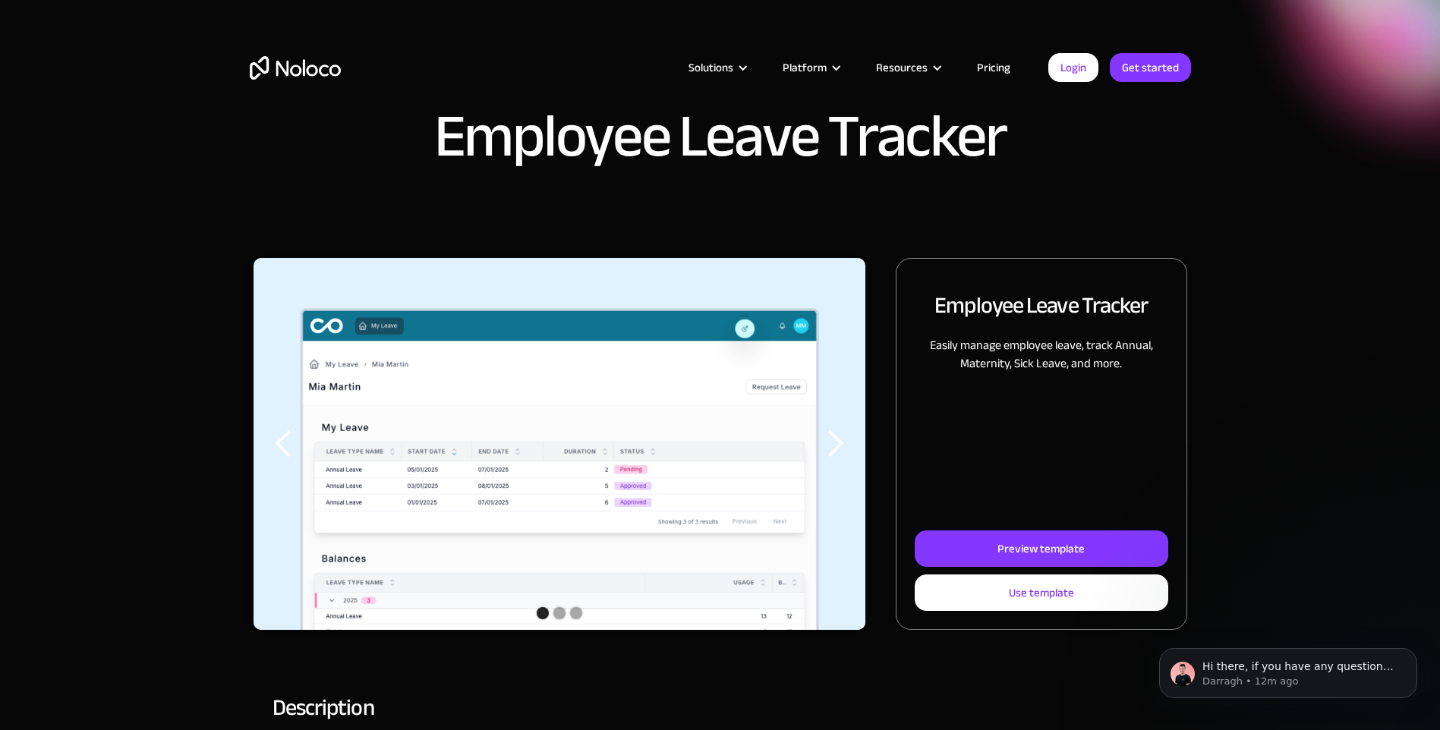
click at [982, 69] on link "Pricing" at bounding box center [993, 68] width 71 height 20
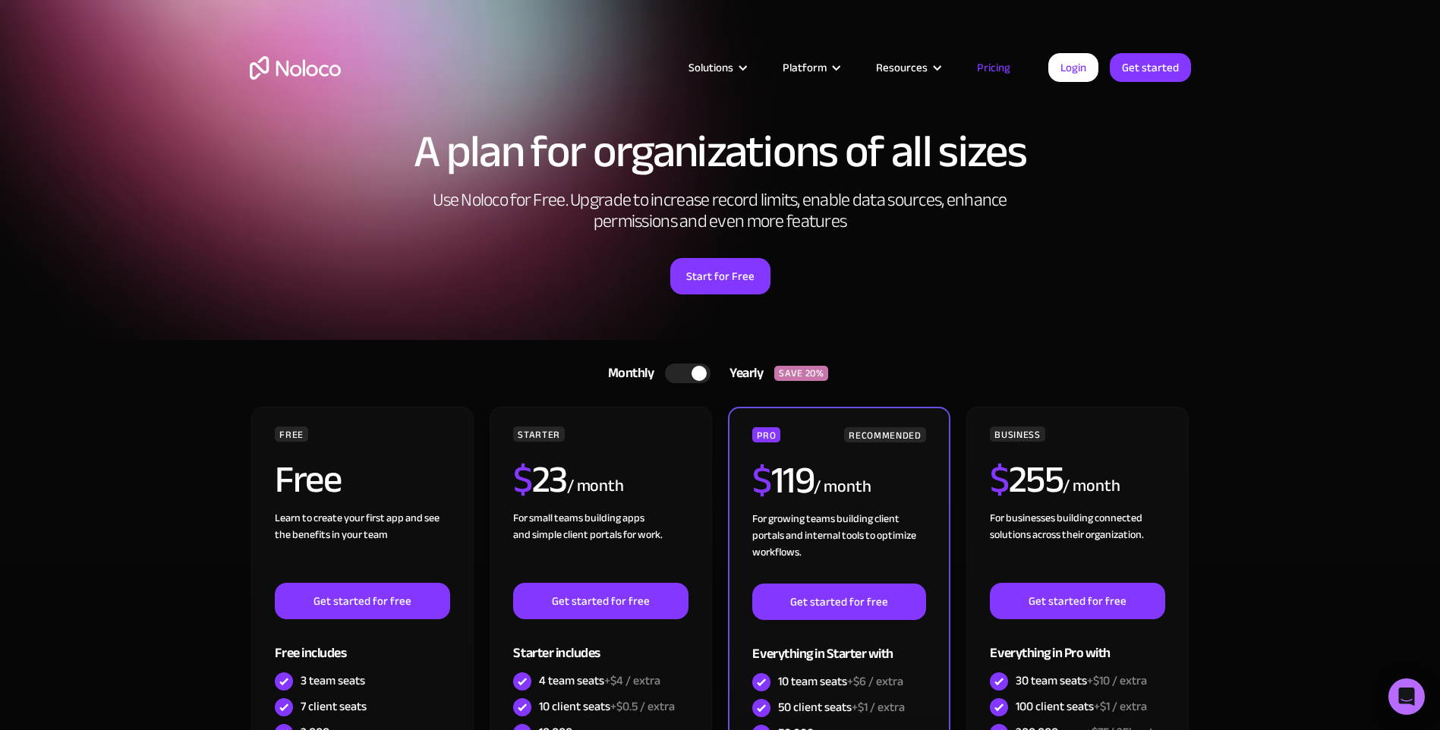
click at [1002, 65] on link "Pricing" at bounding box center [993, 68] width 71 height 20
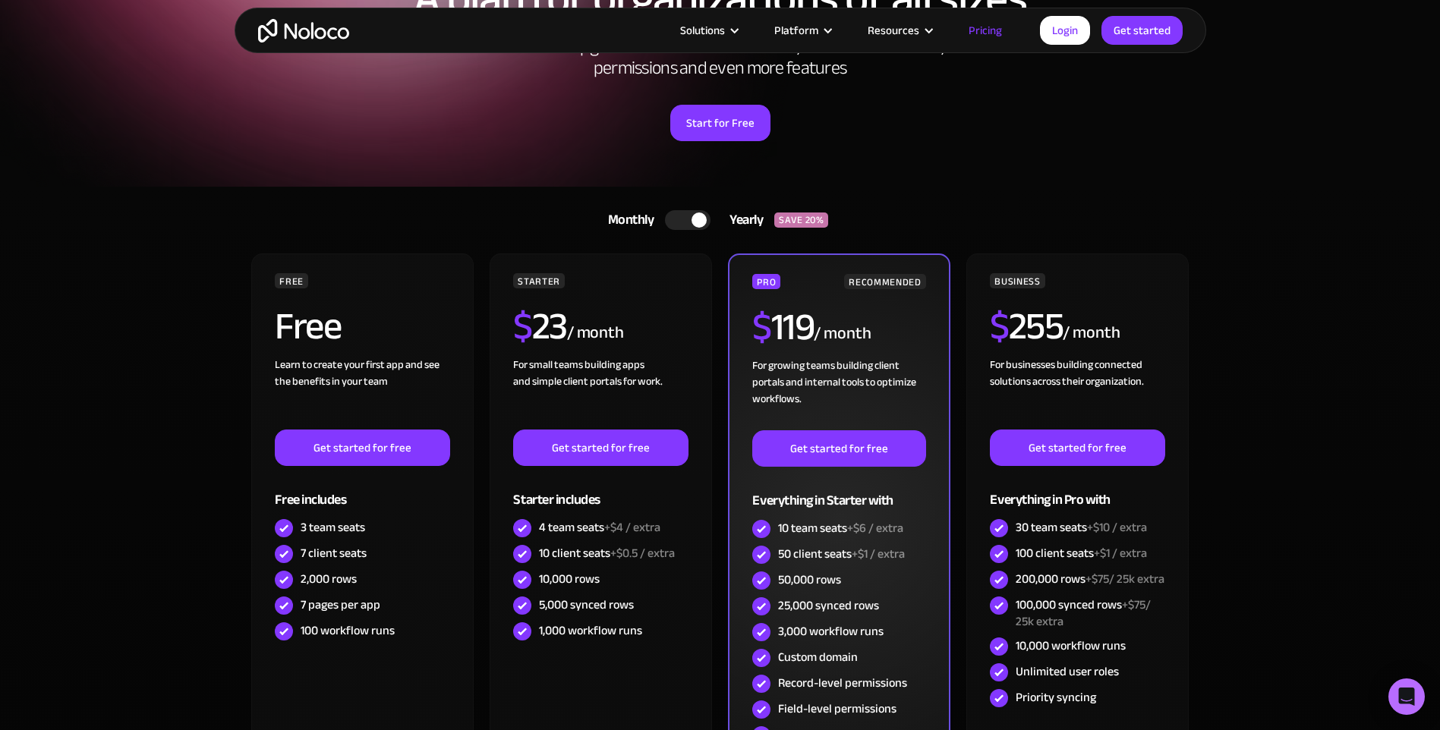
scroll to position [152, 0]
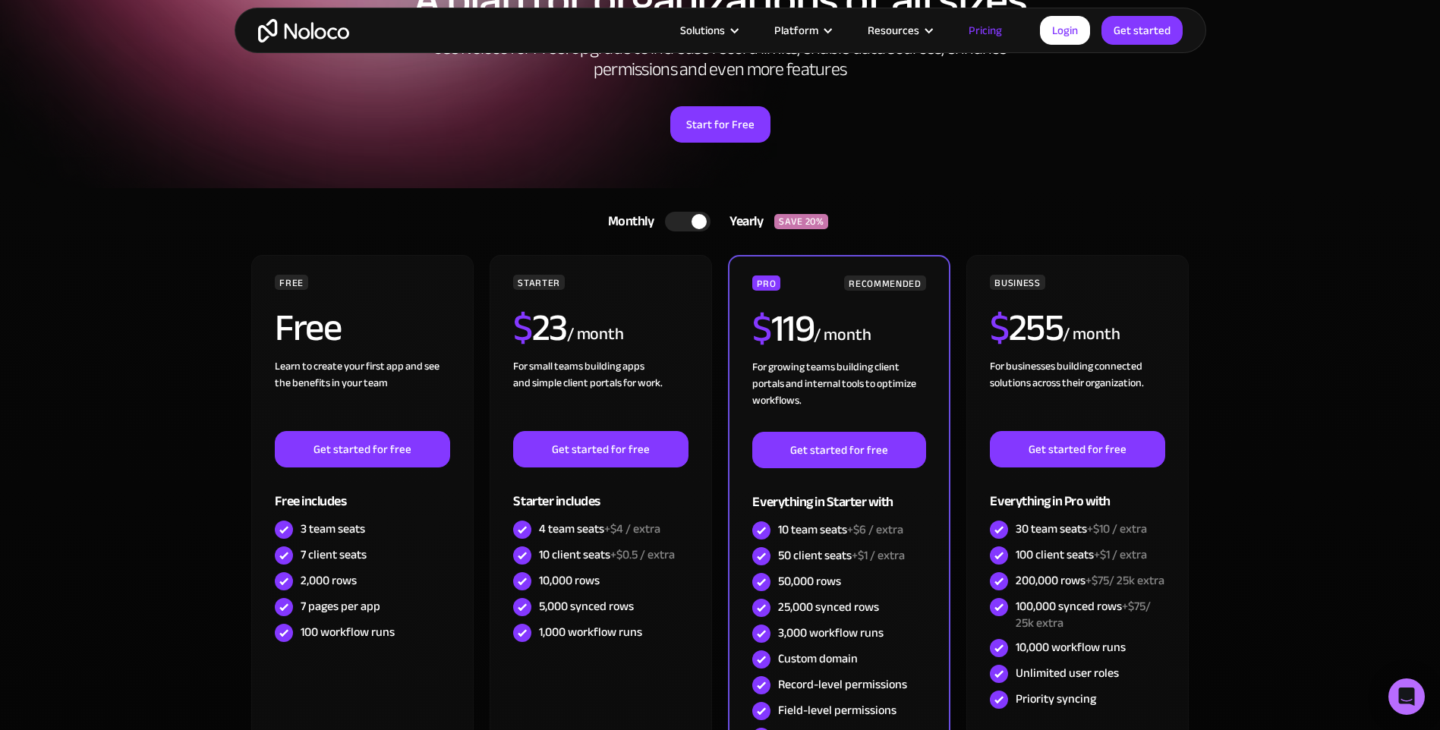
click at [679, 217] on div at bounding box center [688, 222] width 46 height 20
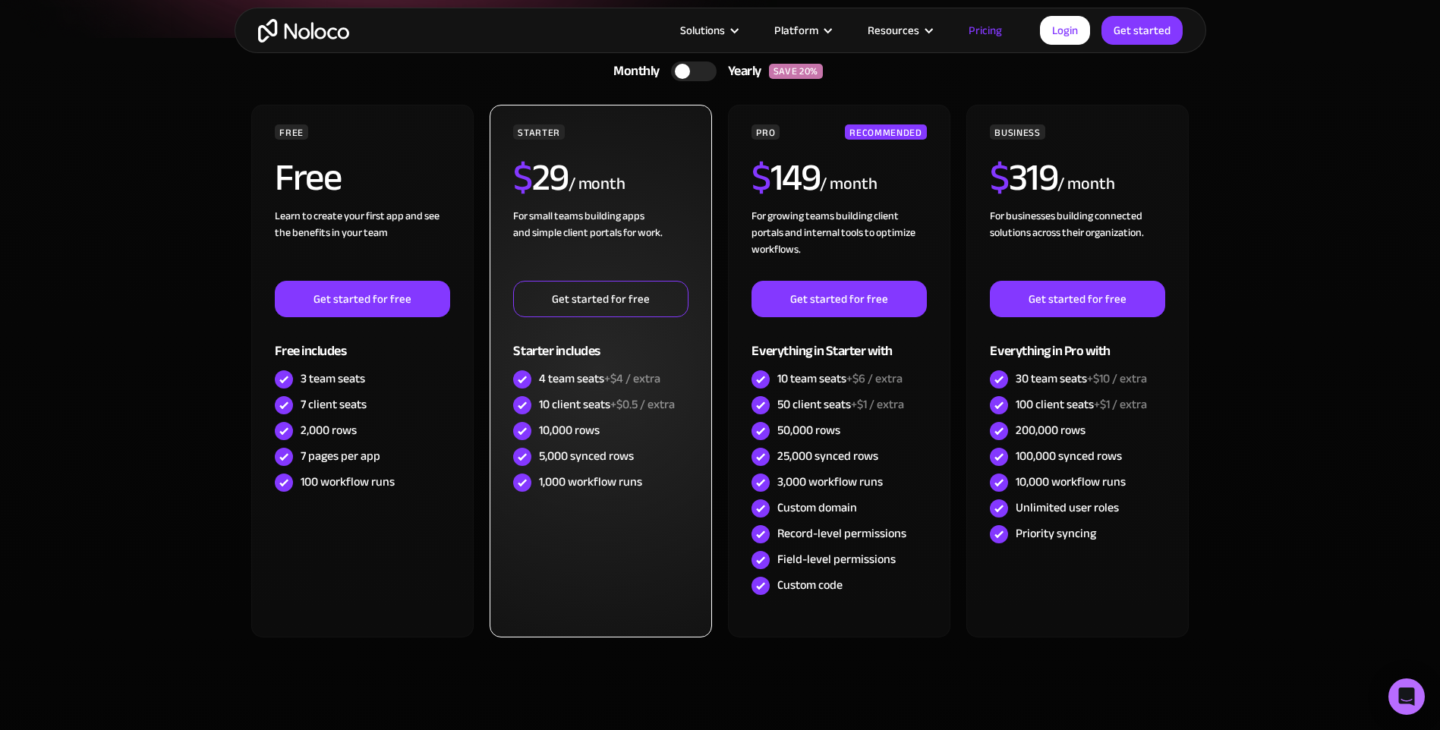
scroll to position [304, 0]
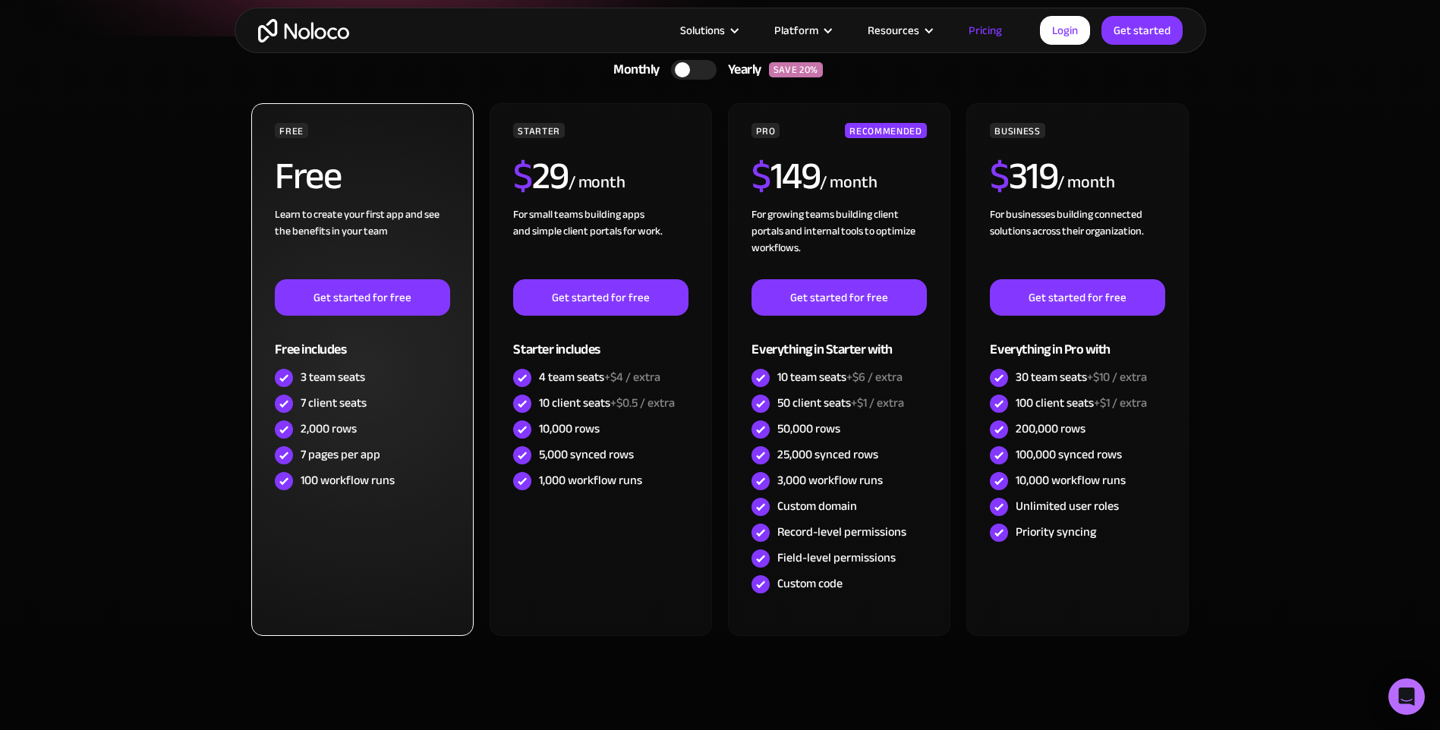
drag, startPoint x: 171, startPoint y: 259, endPoint x: 326, endPoint y: 260, distance: 155.6
click at [172, 259] on section "Monthly Yearly SAVE 20% Monthly Yearly SAVE 20% FREE Free Learn to create your …" at bounding box center [720, 399] width 1440 height 726
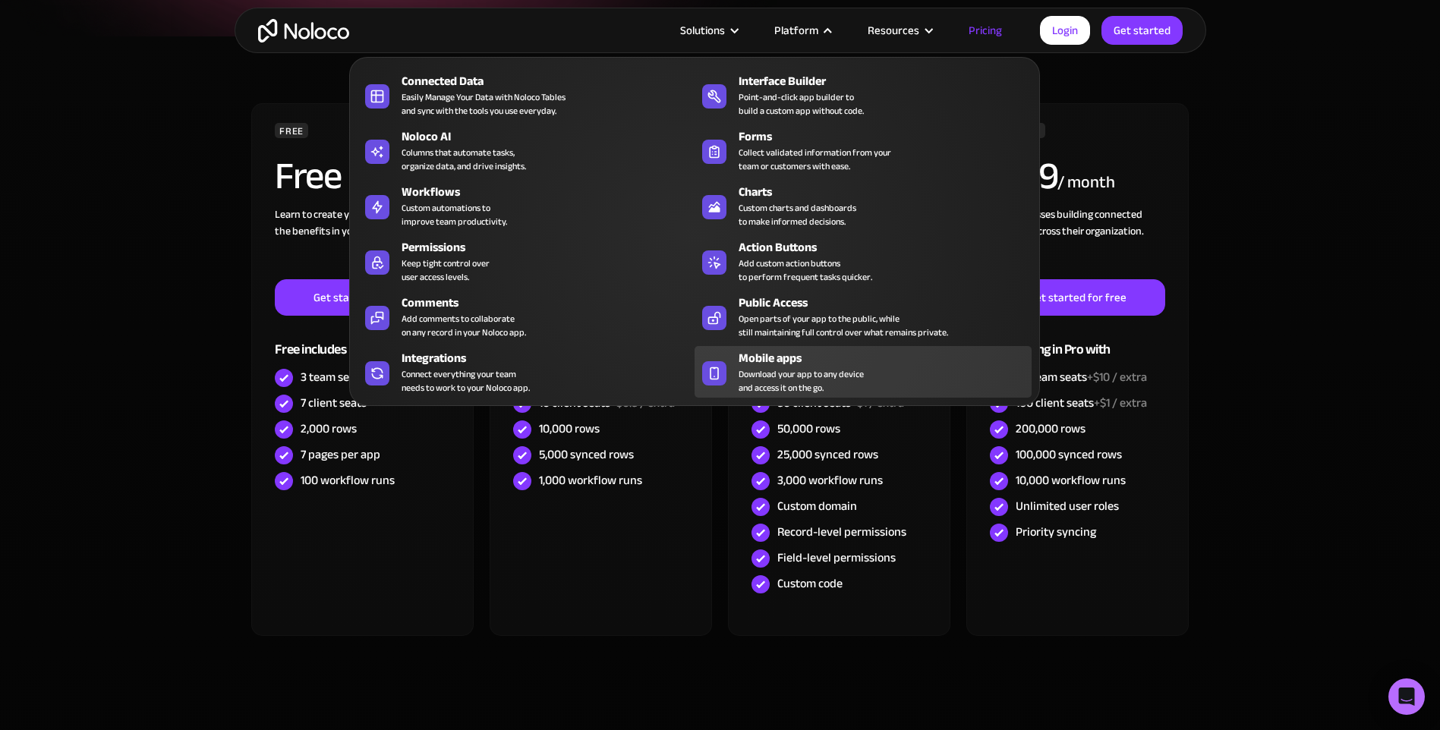
click at [827, 364] on div "Mobile apps" at bounding box center [889, 358] width 300 height 18
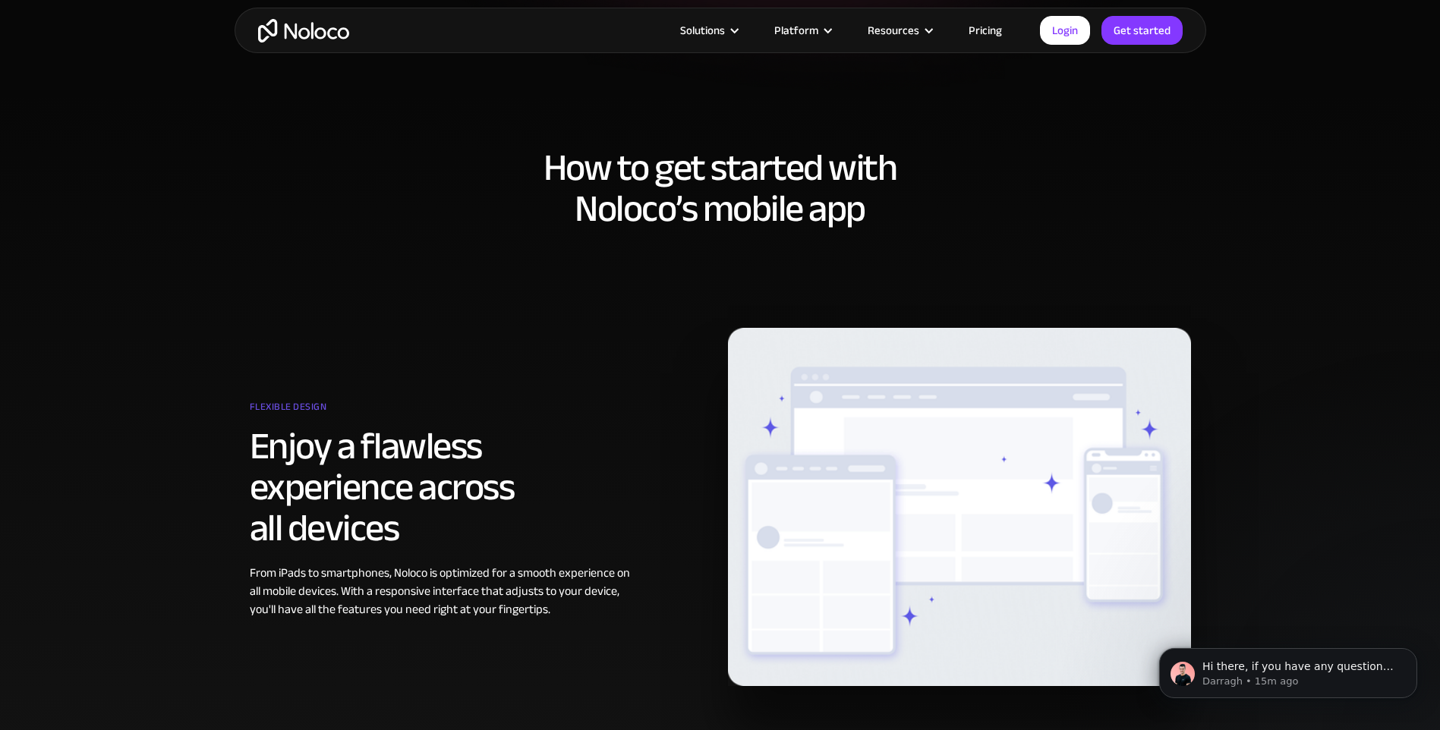
scroll to position [304, 0]
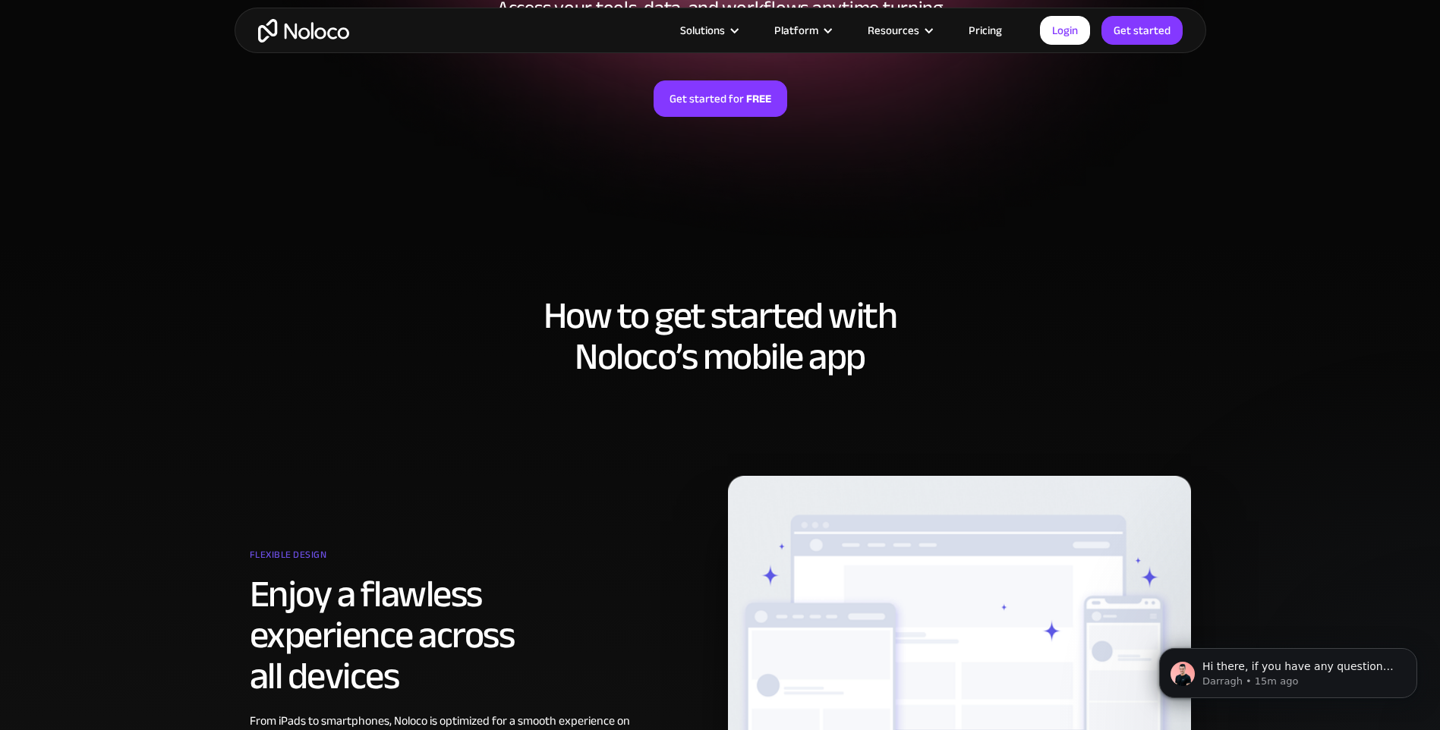
click at [655, 345] on h2 "How to get started with [PERSON_NAME]’s mobile app" at bounding box center [720, 336] width 941 height 82
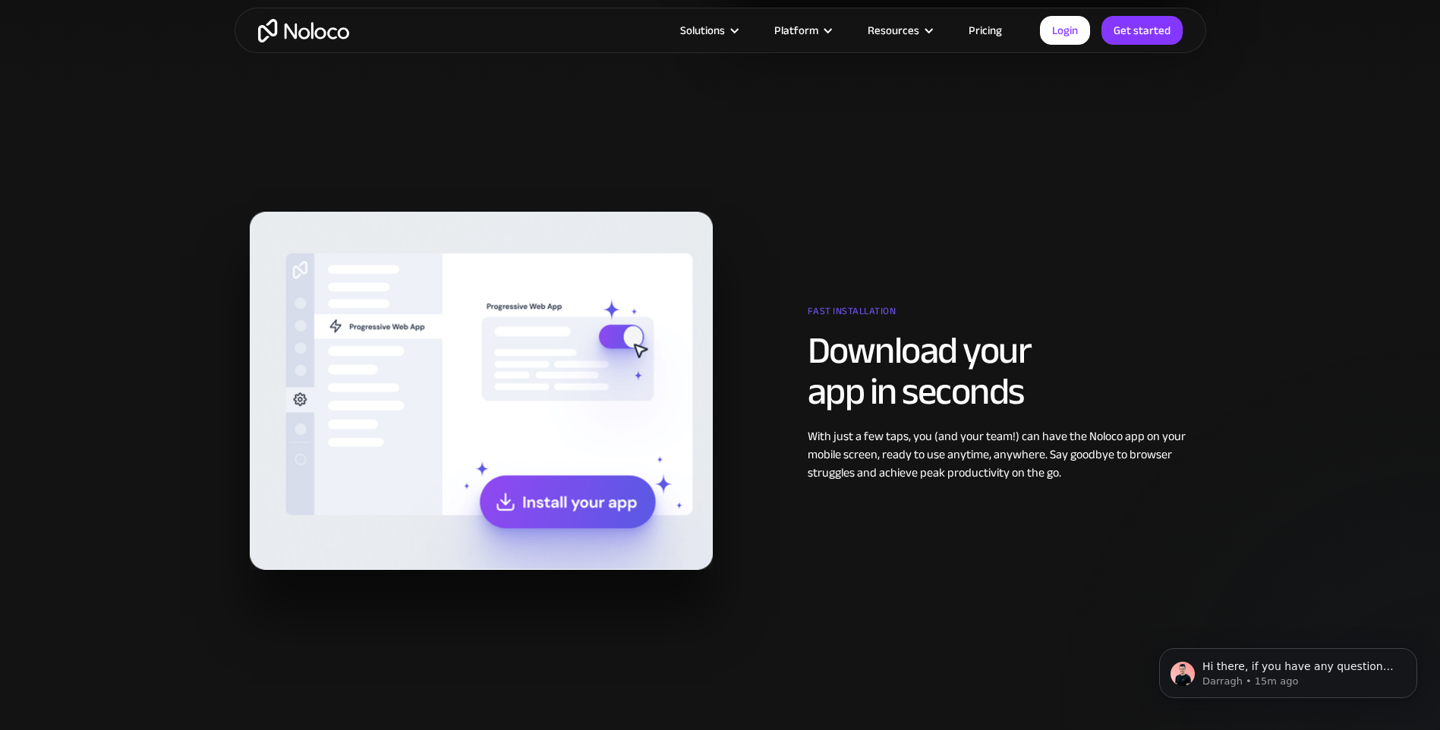
scroll to position [911, 0]
